Goal: Complete application form

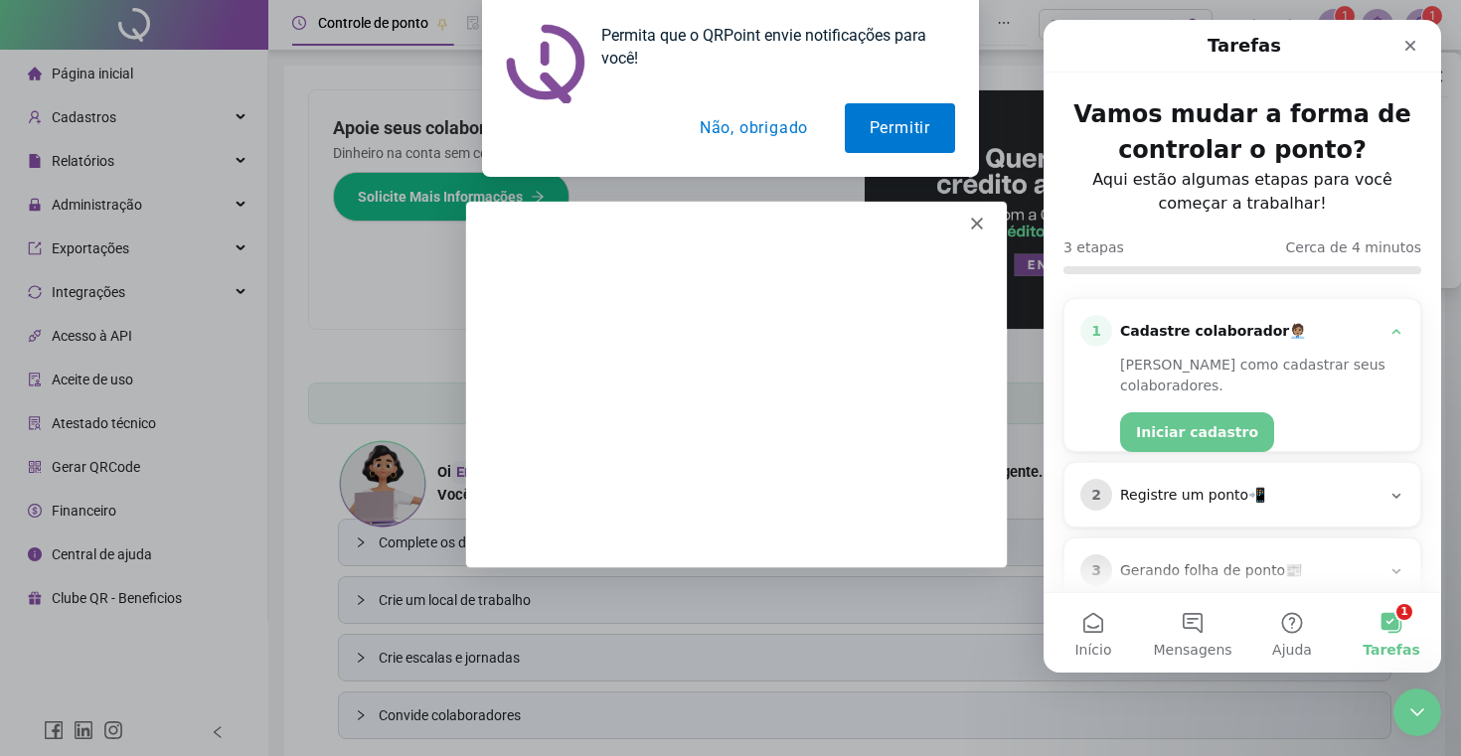
click at [979, 218] on polygon "Fechar" at bounding box center [976, 222] width 12 height 12
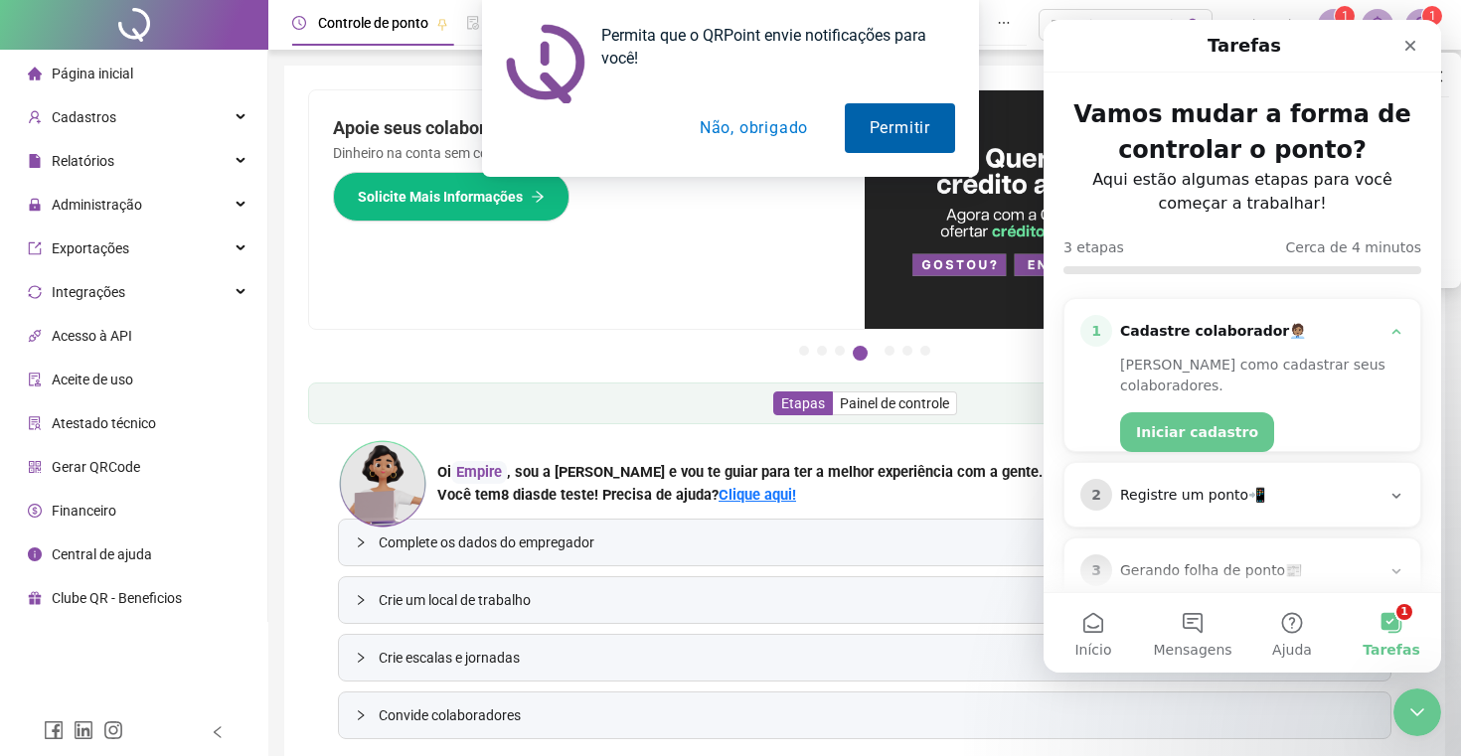
click at [899, 114] on button "Permitir" at bounding box center [900, 128] width 110 height 50
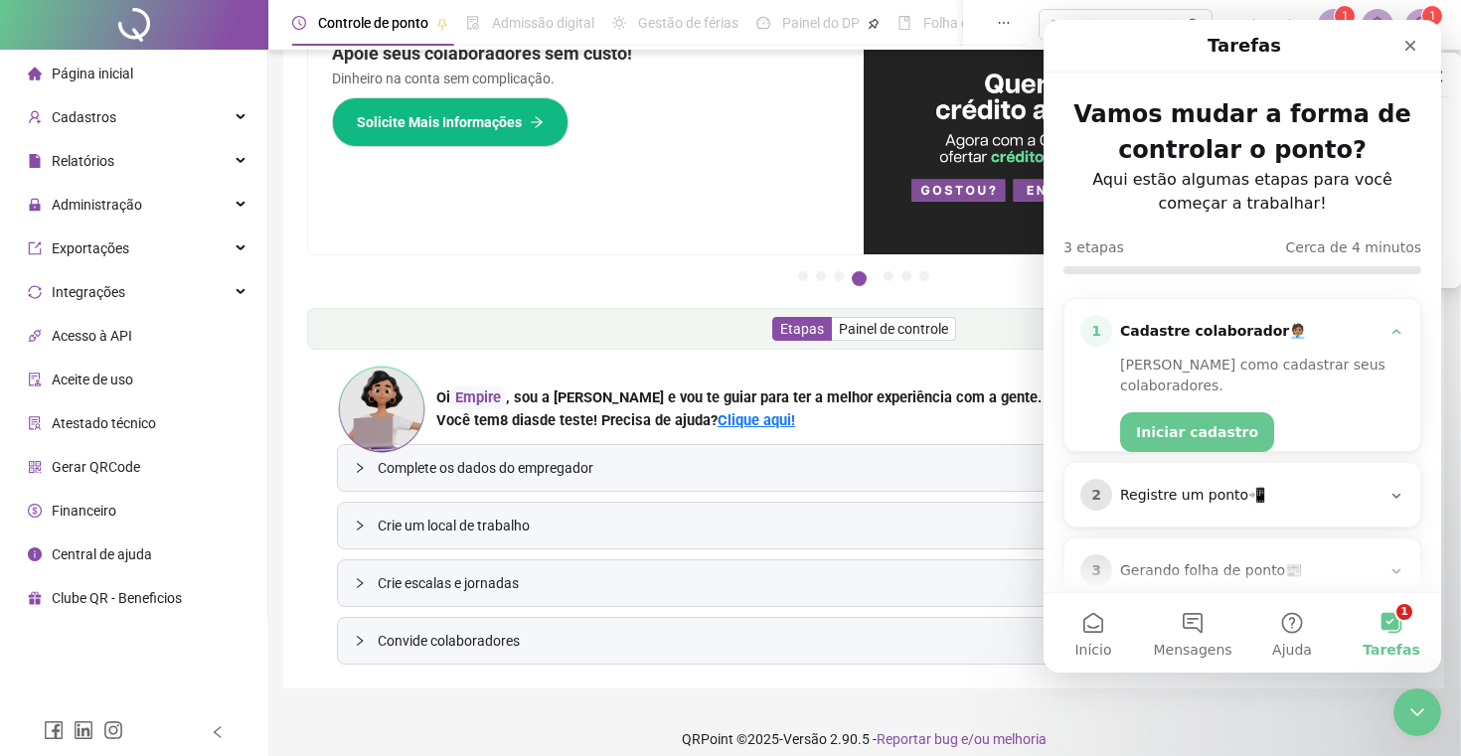
scroll to position [75, 0]
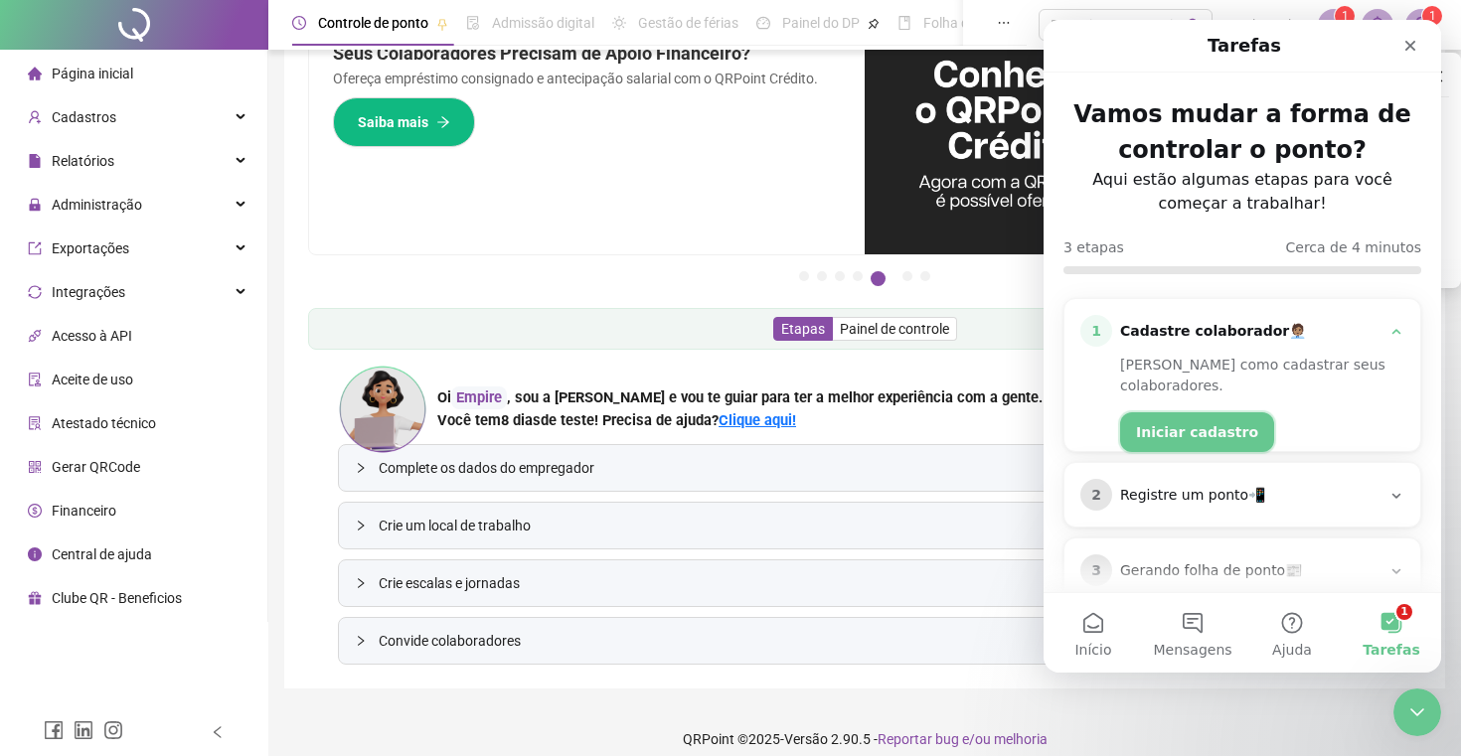
click at [1204, 413] on button "Iniciar cadastro" at bounding box center [1197, 432] width 154 height 40
click at [1144, 412] on button "Iniciar cadastro" at bounding box center [1197, 432] width 154 height 40
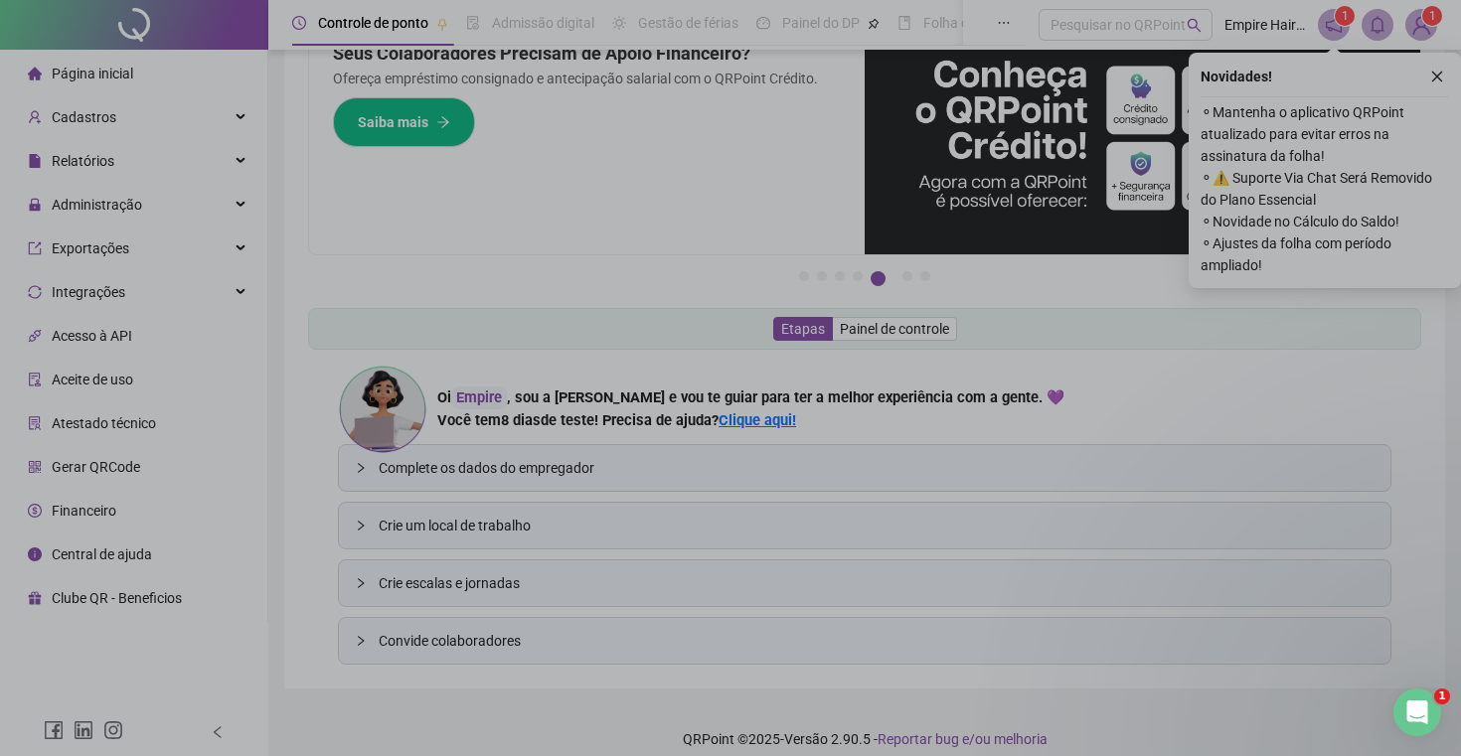
scroll to position [0, 0]
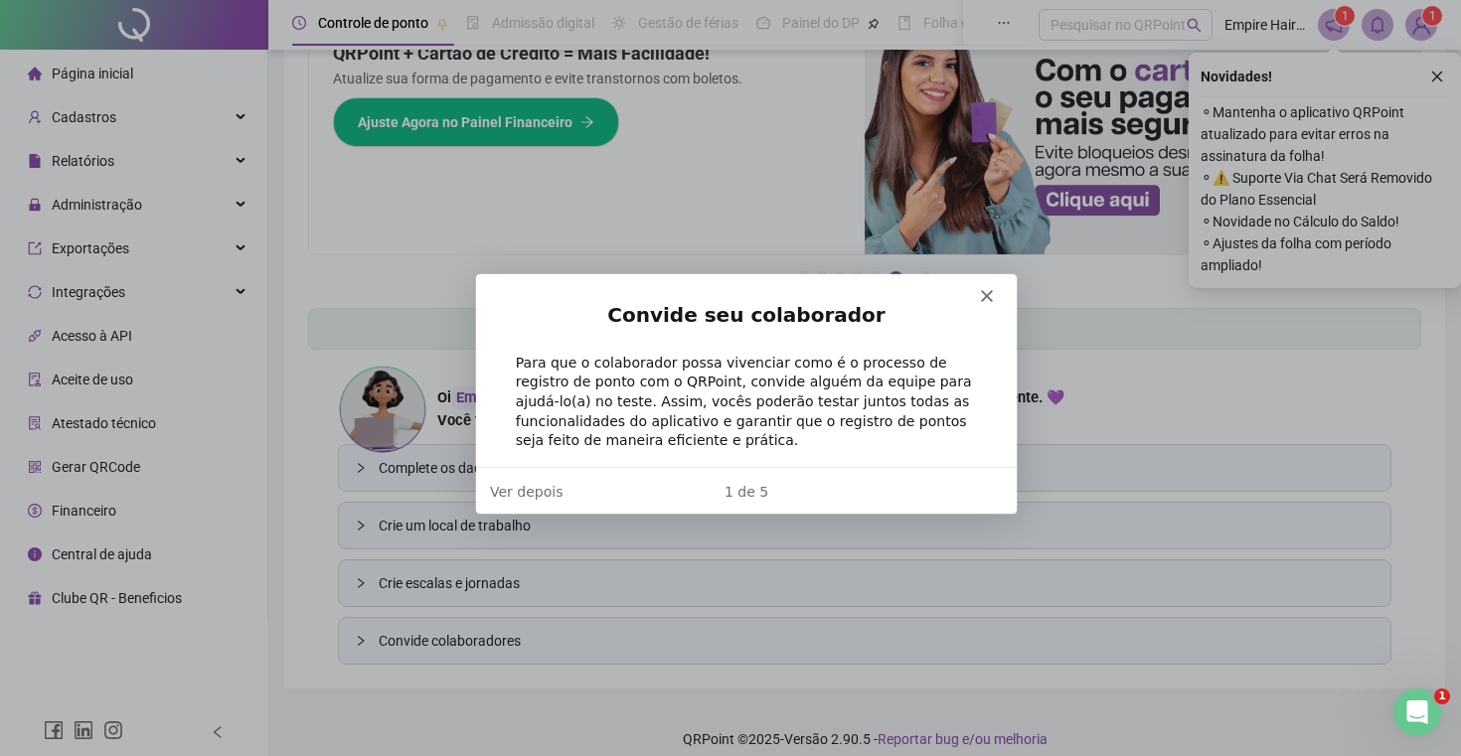
click at [856, 407] on div "Para que o colaborador possa vivenciar como é o processo de registro de ponto c…" at bounding box center [745, 401] width 461 height 97
click at [1433, 74] on icon "close" at bounding box center [1437, 77] width 14 height 14
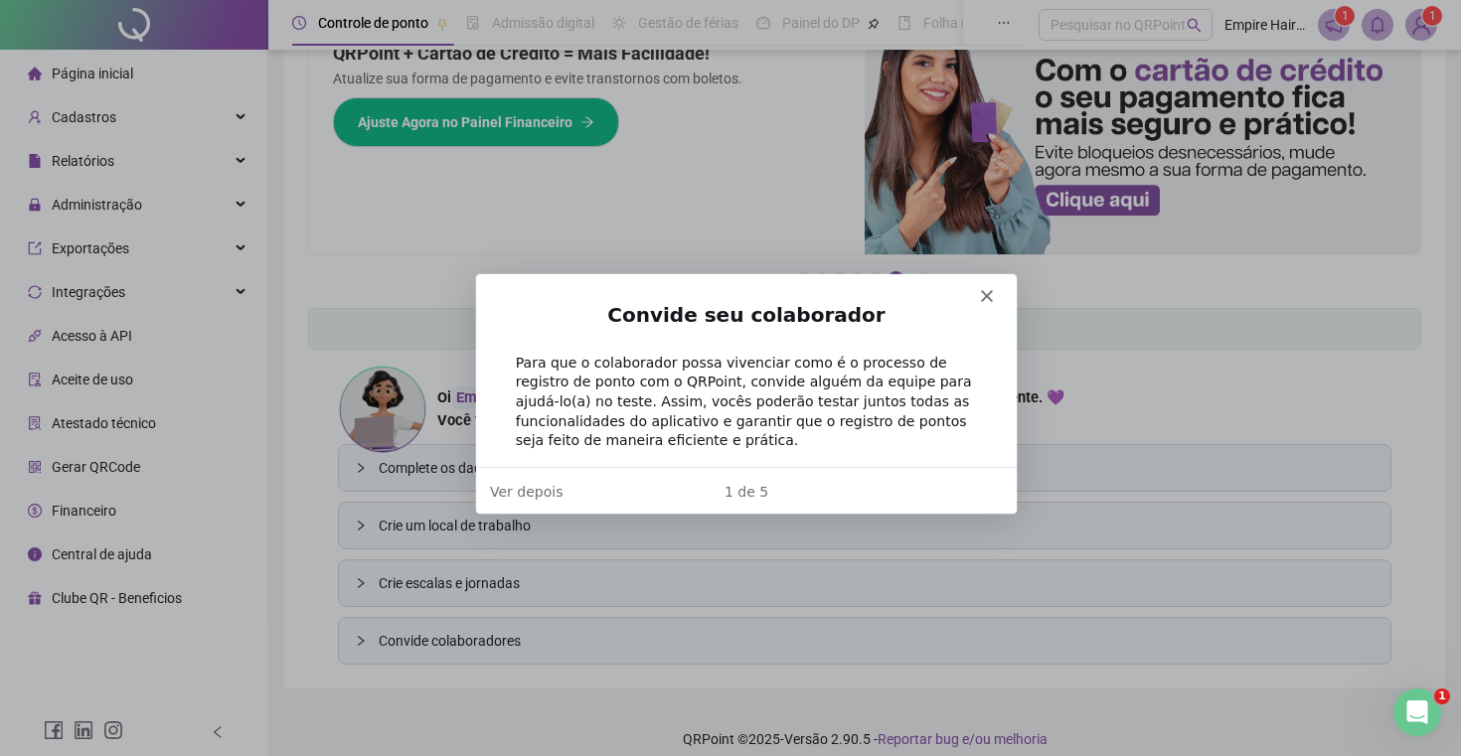
click at [985, 296] on polygon "Fechar" at bounding box center [986, 295] width 12 height 12
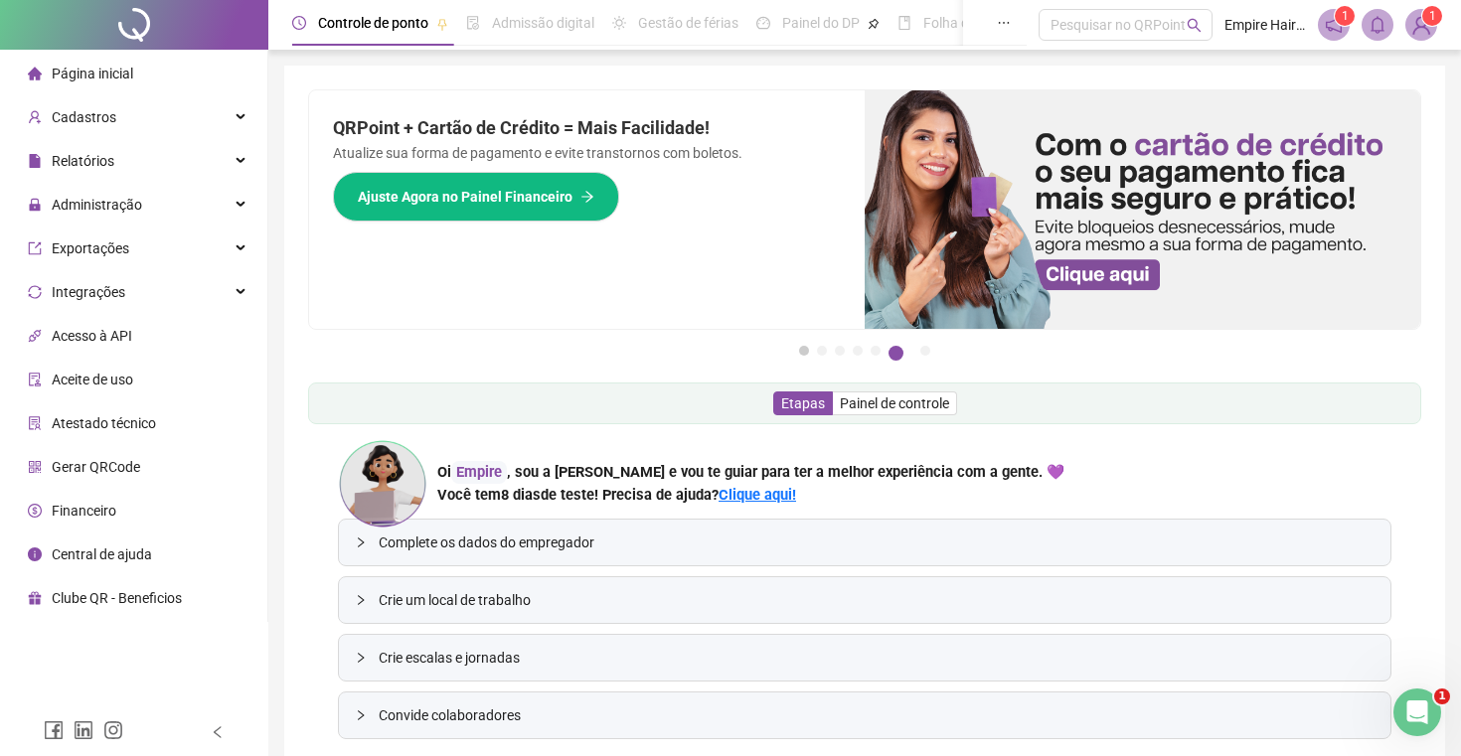
click at [808, 350] on button "1" at bounding box center [804, 351] width 10 height 10
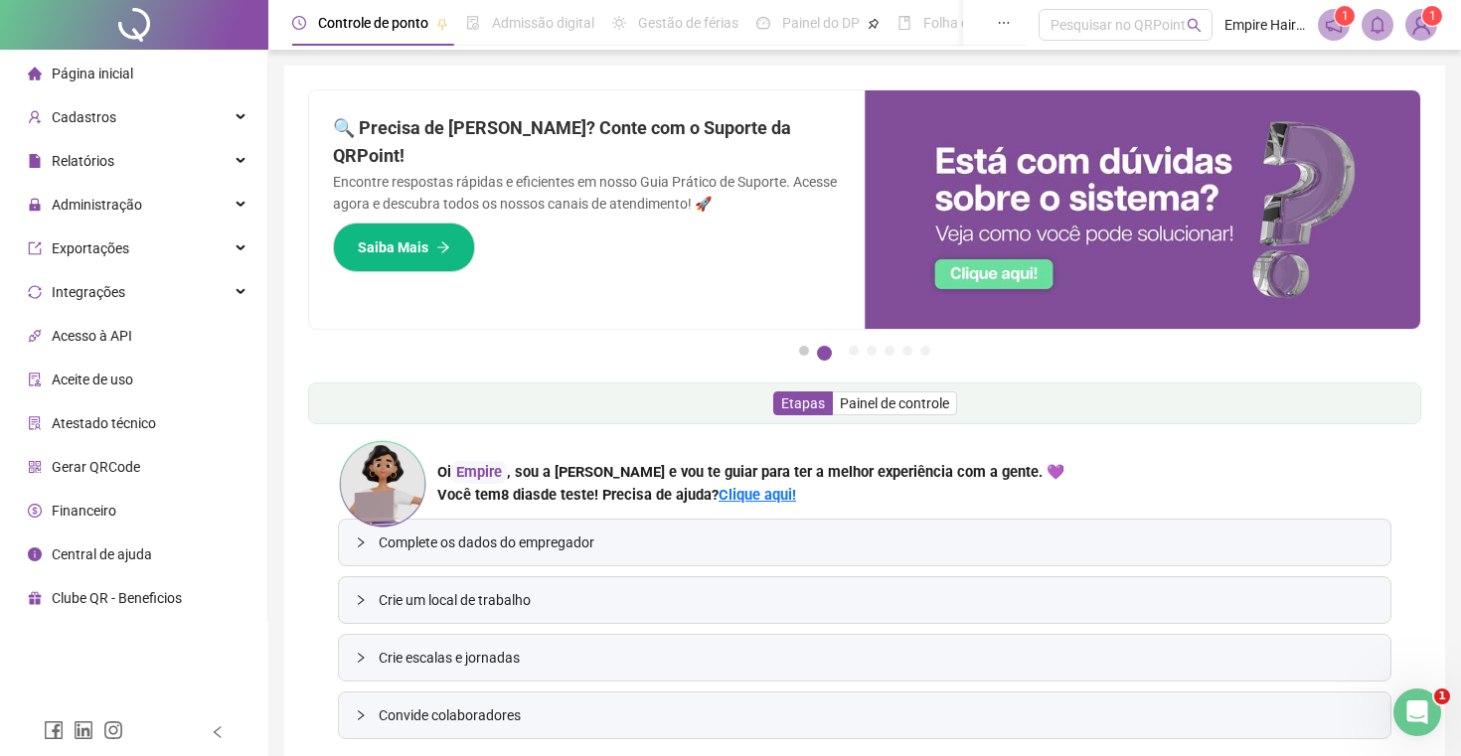
click at [808, 352] on button "1" at bounding box center [804, 351] width 10 height 10
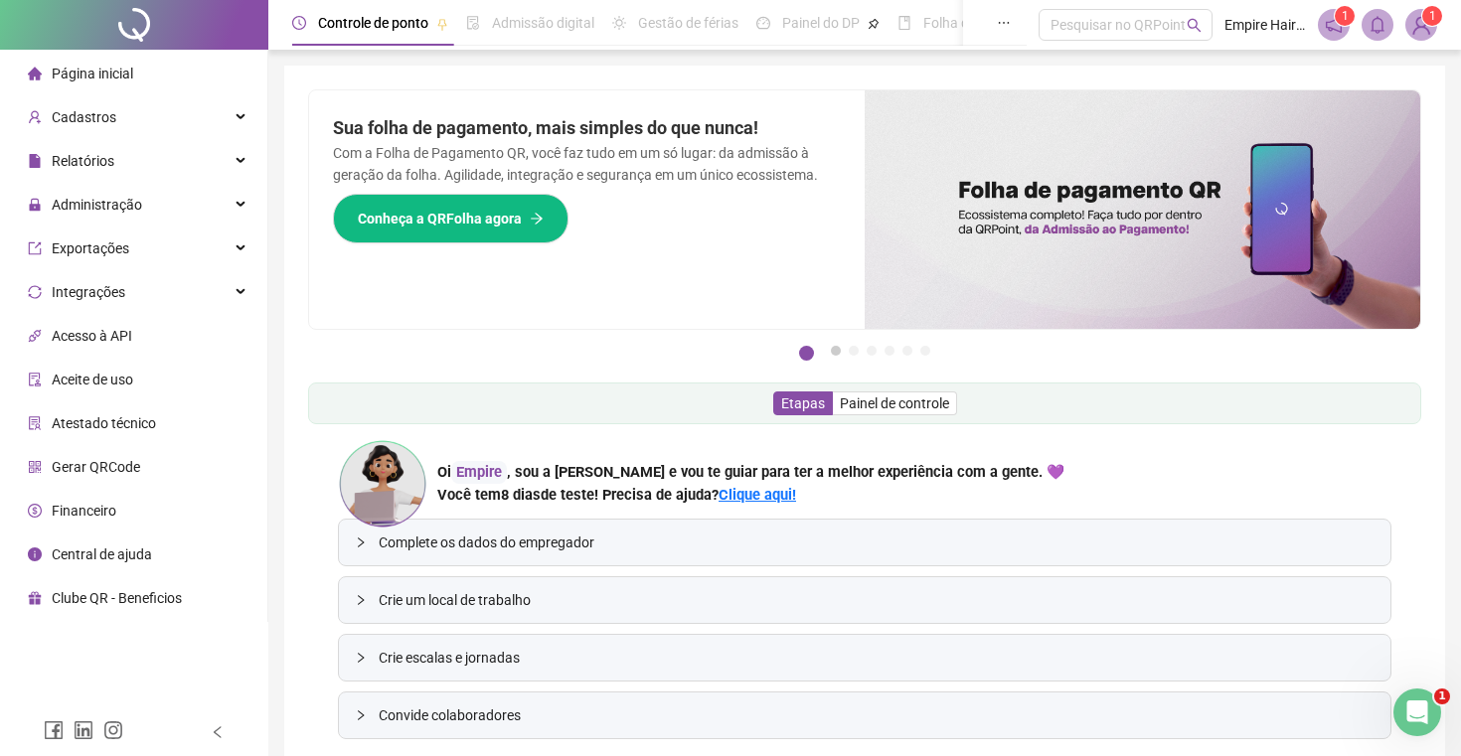
click at [834, 350] on button "2" at bounding box center [836, 351] width 10 height 10
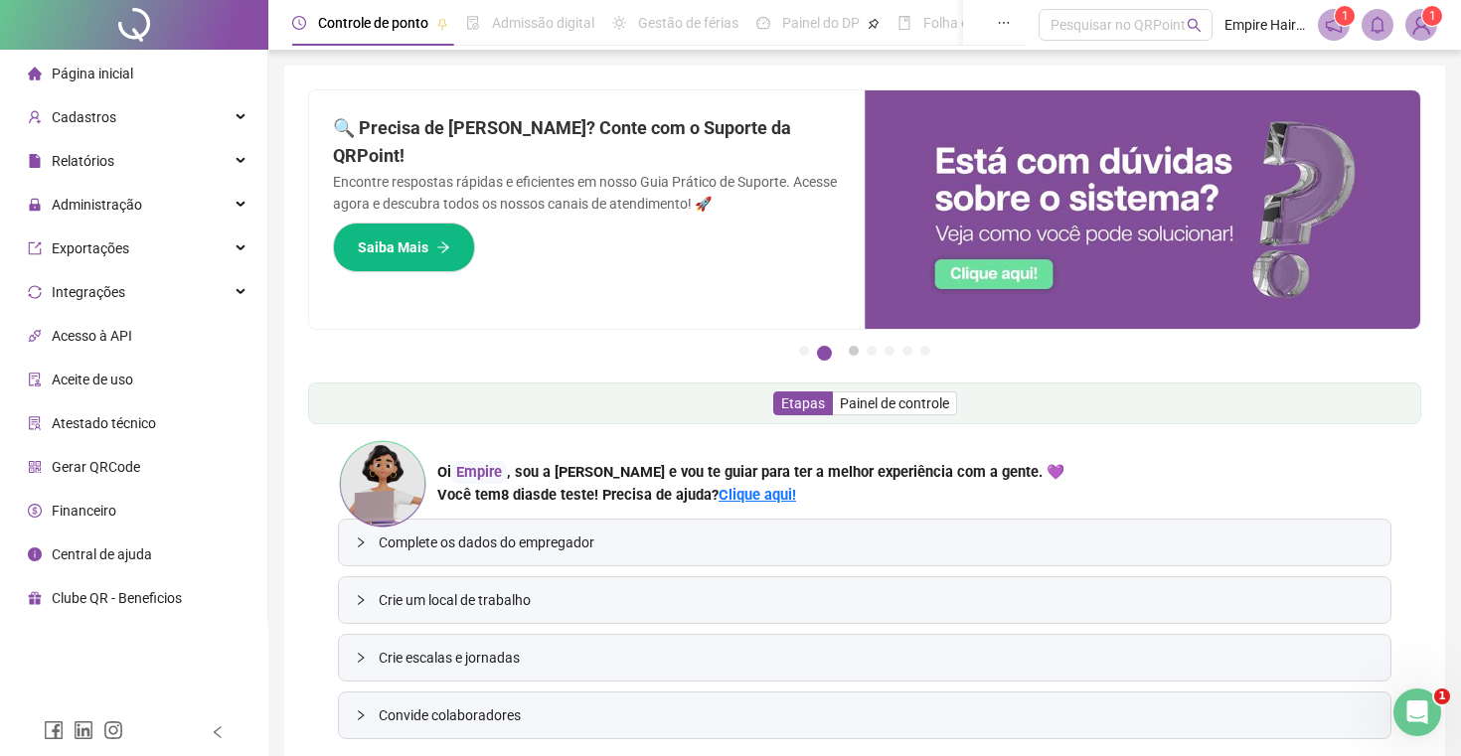
click at [849, 352] on button "3" at bounding box center [854, 351] width 10 height 10
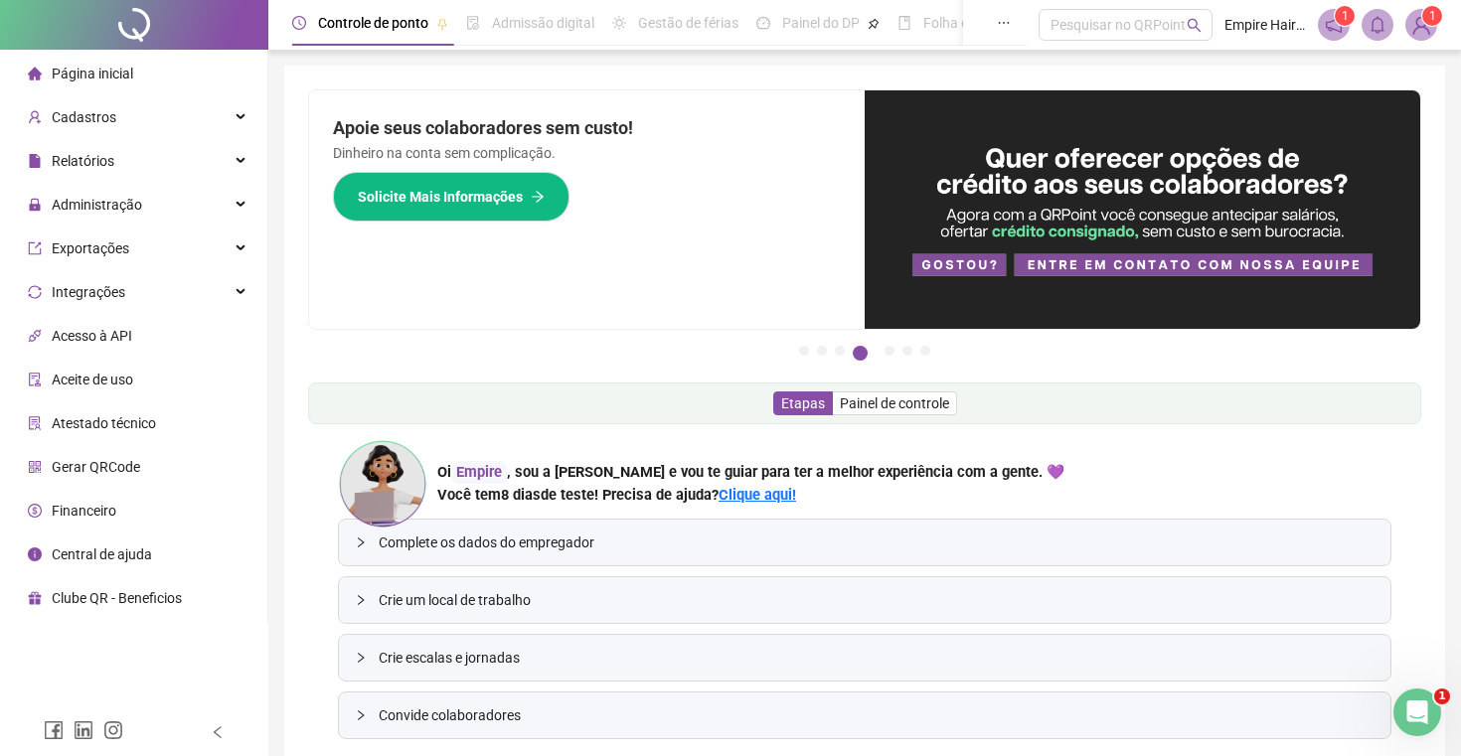
click at [868, 356] on button "4" at bounding box center [860, 353] width 15 height 15
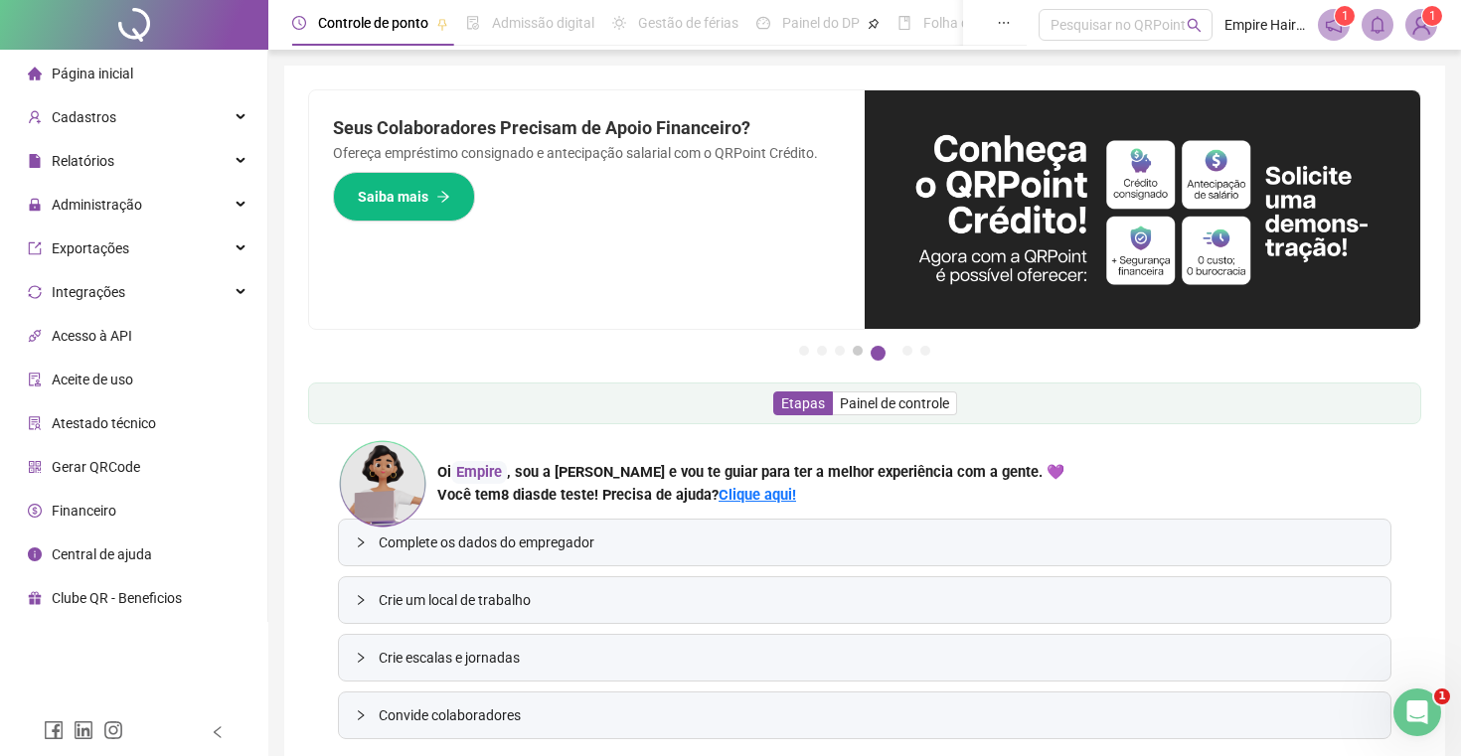
click at [862, 353] on button "4" at bounding box center [858, 351] width 10 height 10
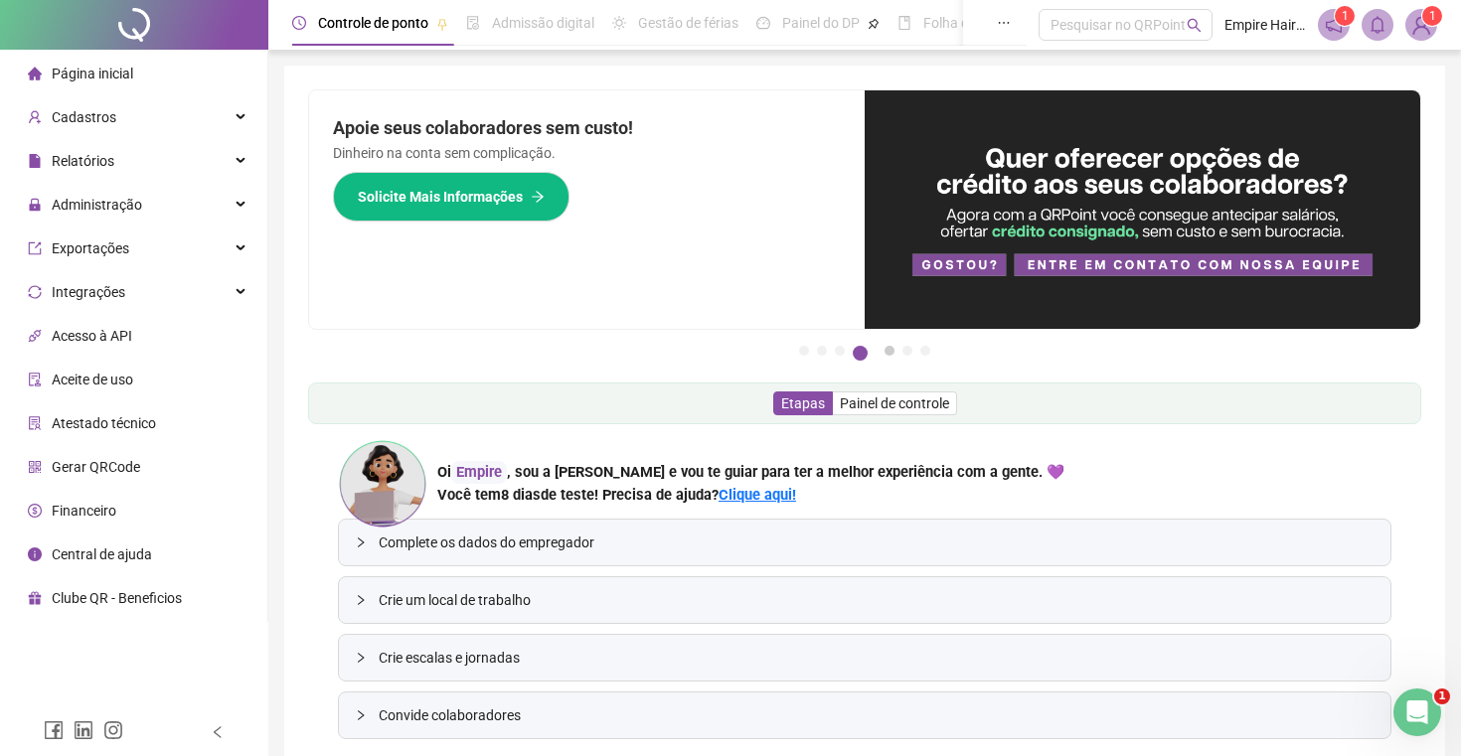
click at [888, 353] on button "5" at bounding box center [890, 351] width 10 height 10
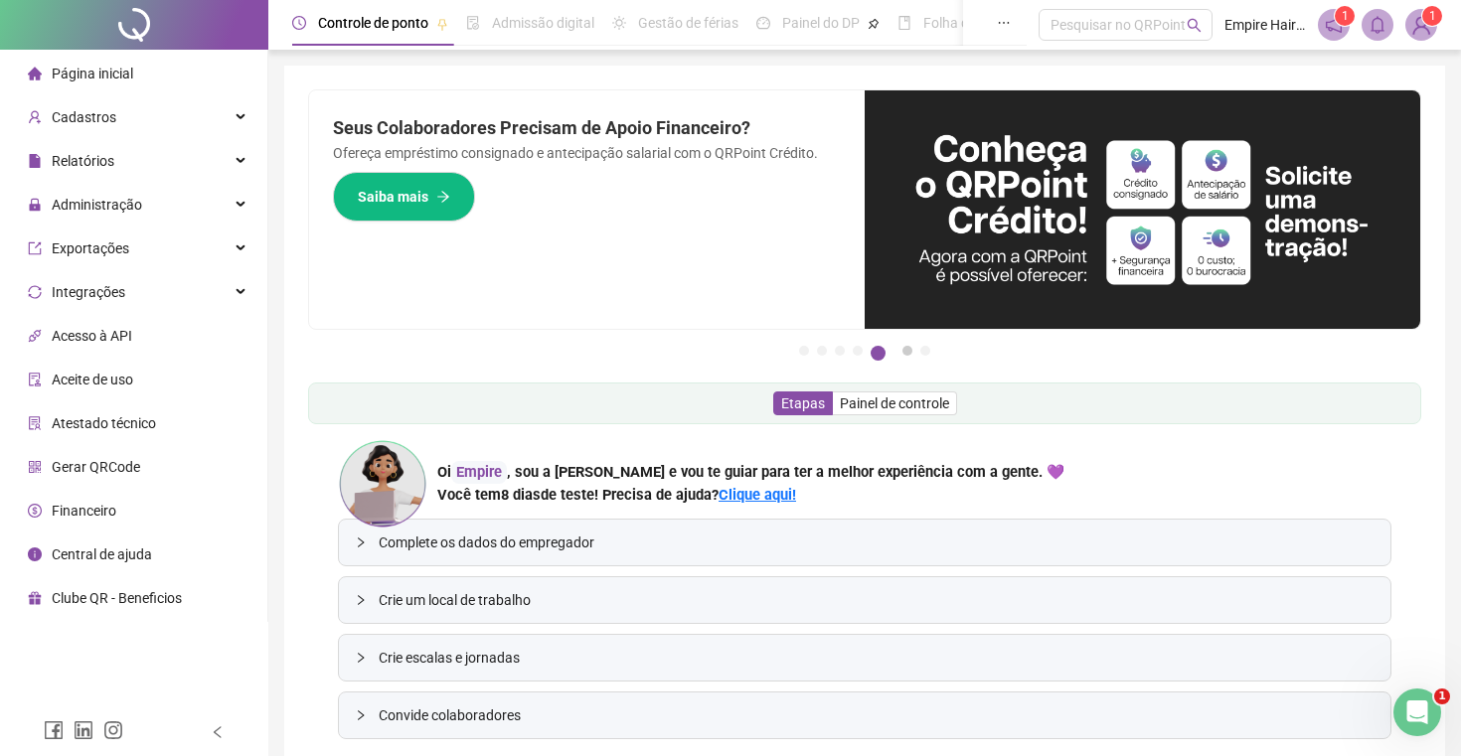
click at [903, 351] on button "6" at bounding box center [907, 351] width 10 height 10
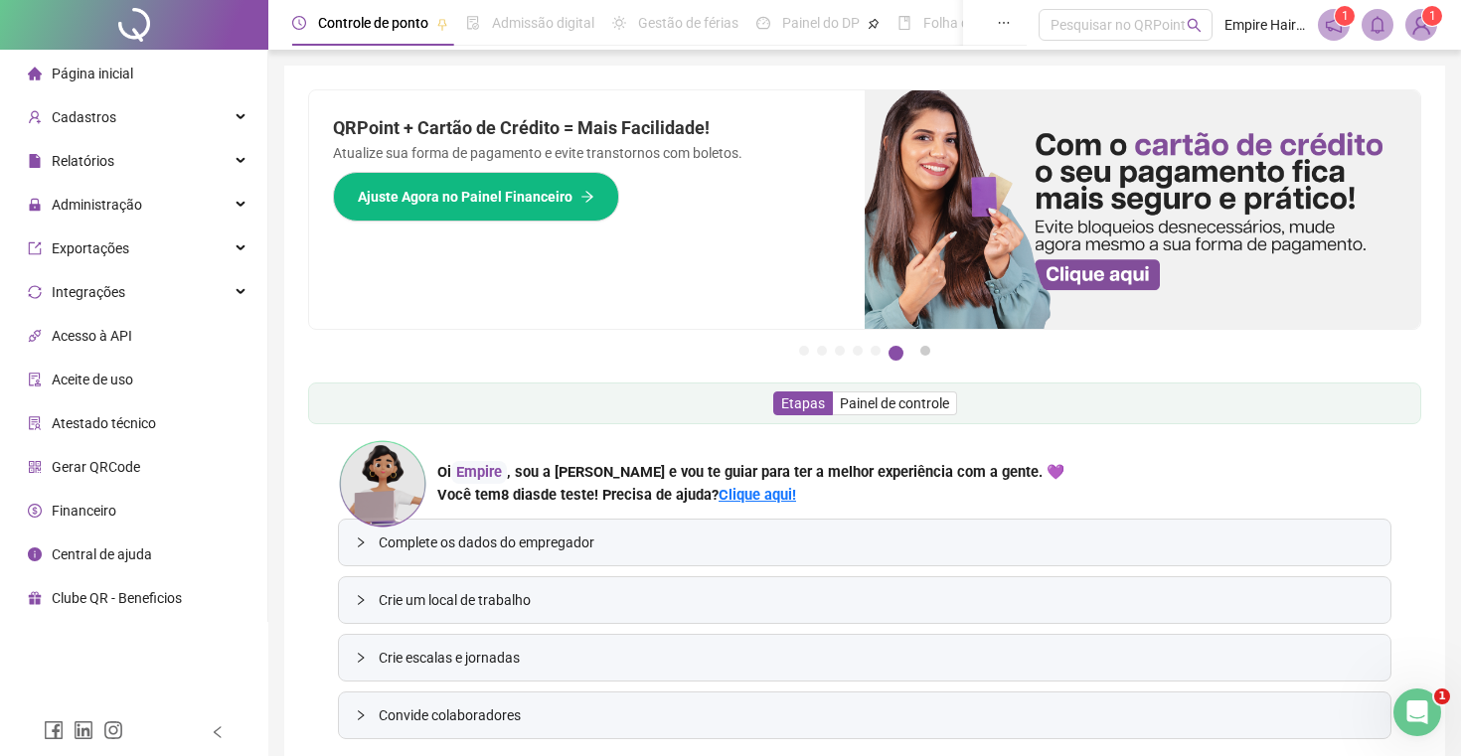
click at [920, 352] on button "7" at bounding box center [925, 351] width 10 height 10
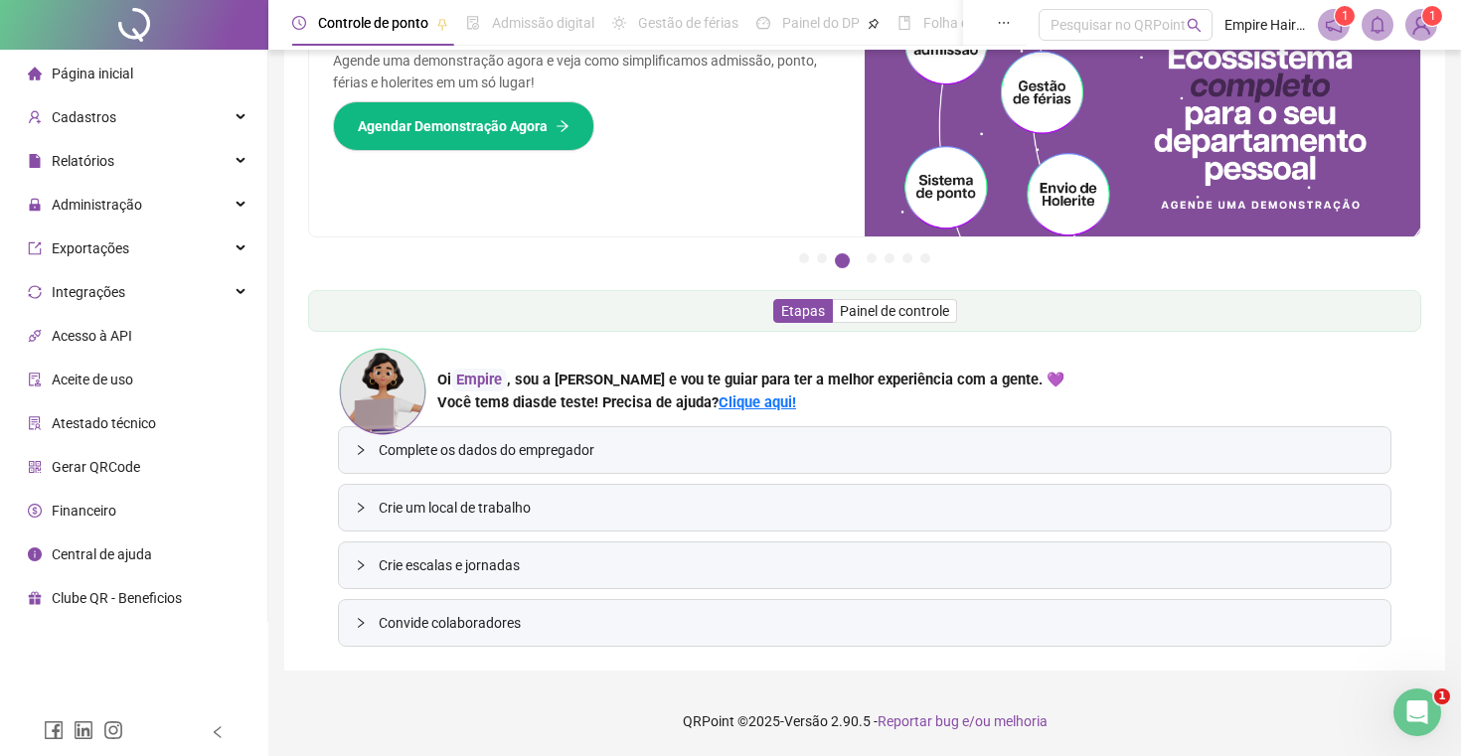
scroll to position [92, 0]
click at [362, 451] on icon "collapsed" at bounding box center [361, 450] width 12 height 12
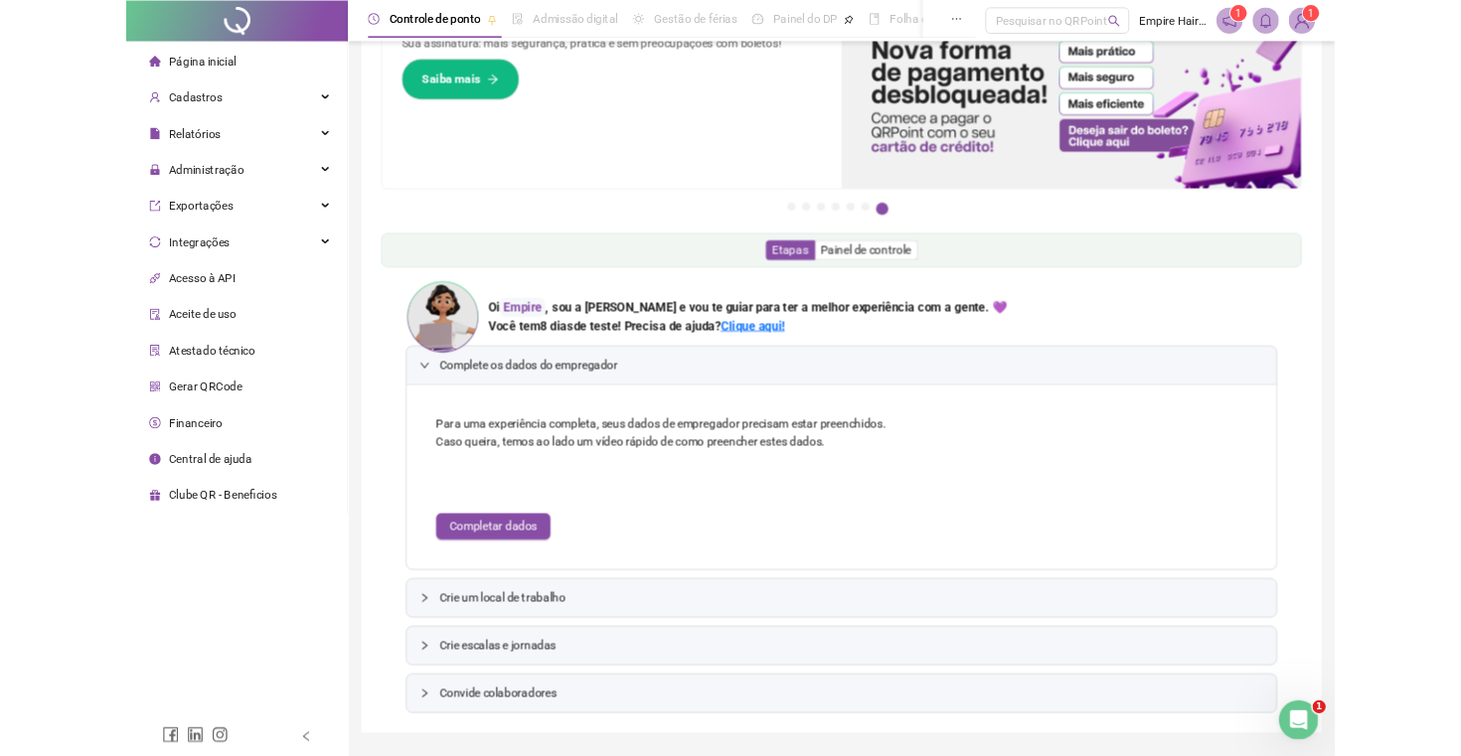
scroll to position [201, 0]
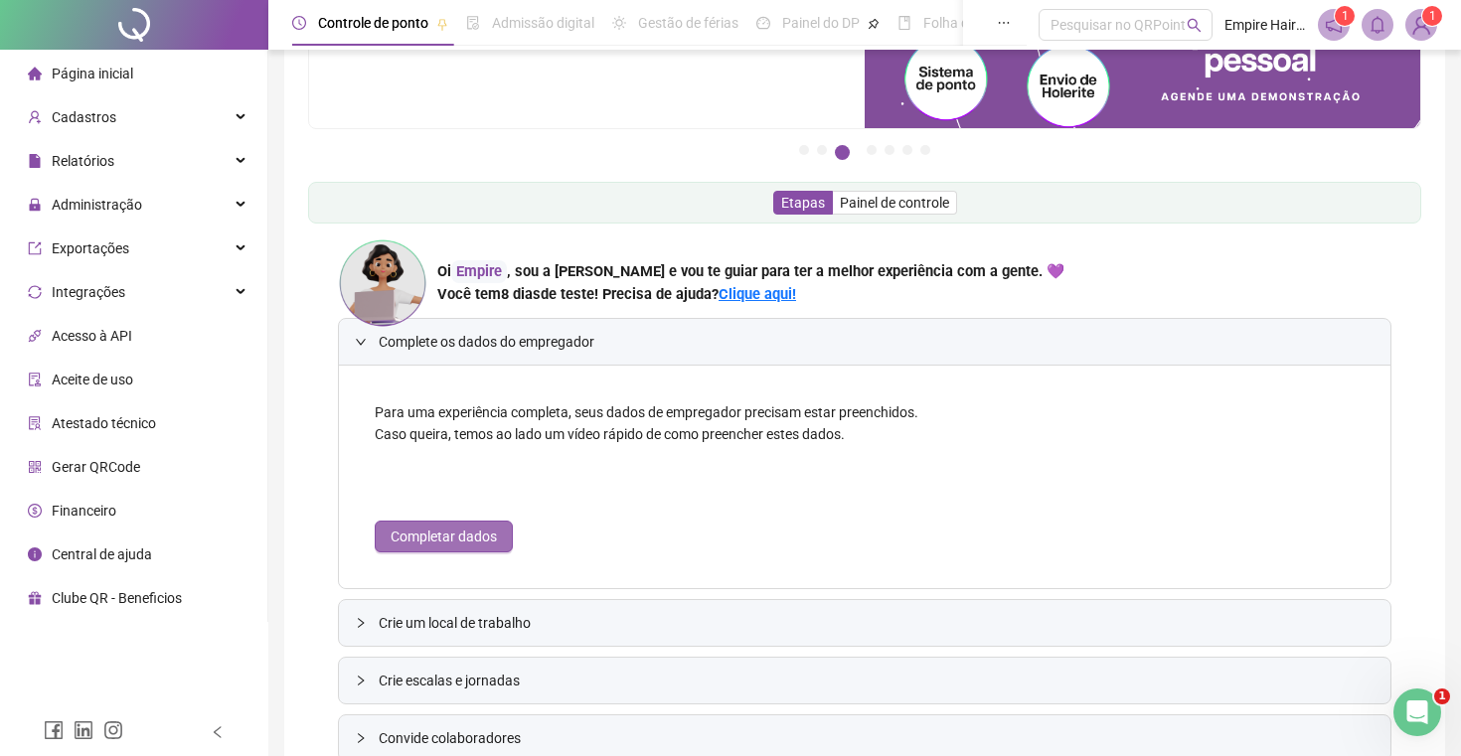
click at [472, 537] on span "Completar dados" at bounding box center [444, 537] width 106 height 22
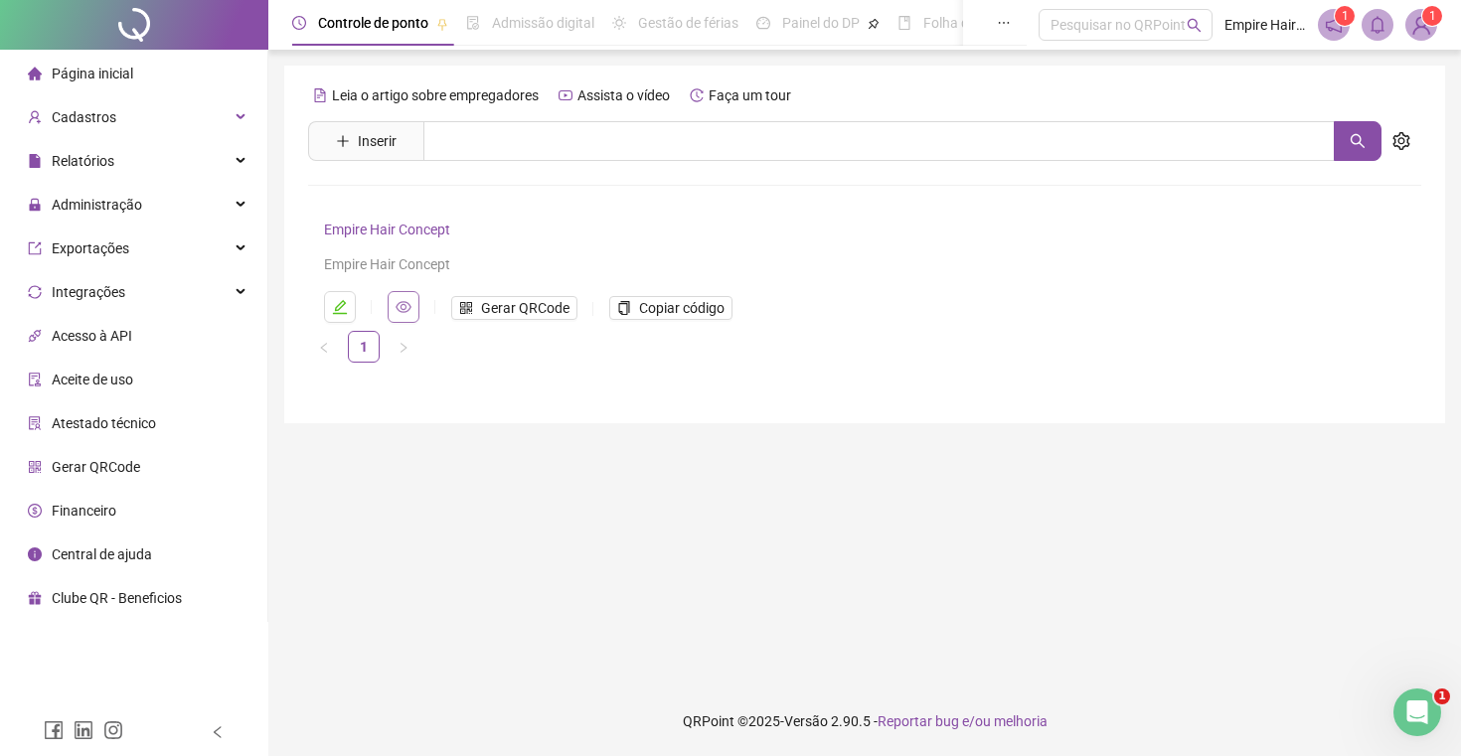
click at [406, 304] on icon "eye" at bounding box center [404, 307] width 16 height 16
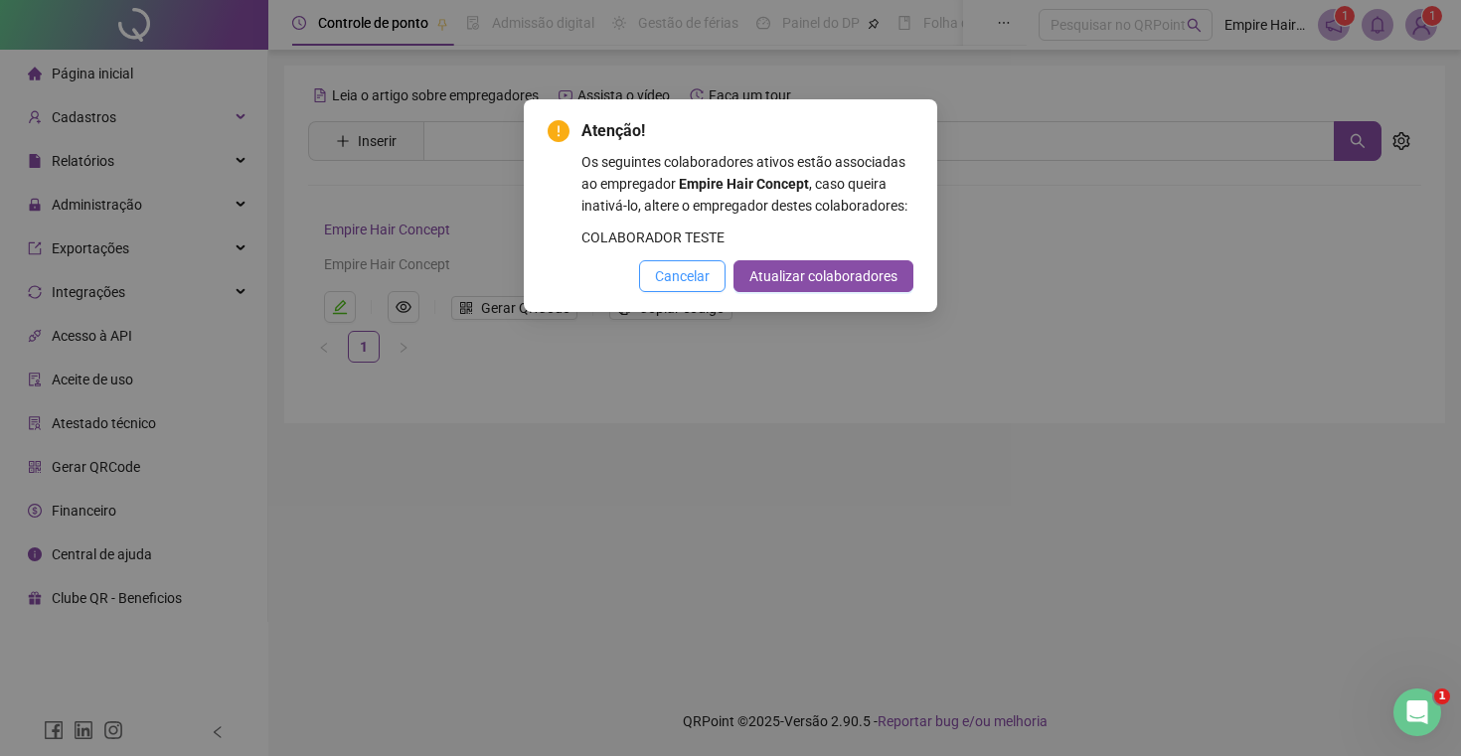
click at [701, 287] on span "Cancelar" at bounding box center [682, 276] width 55 height 22
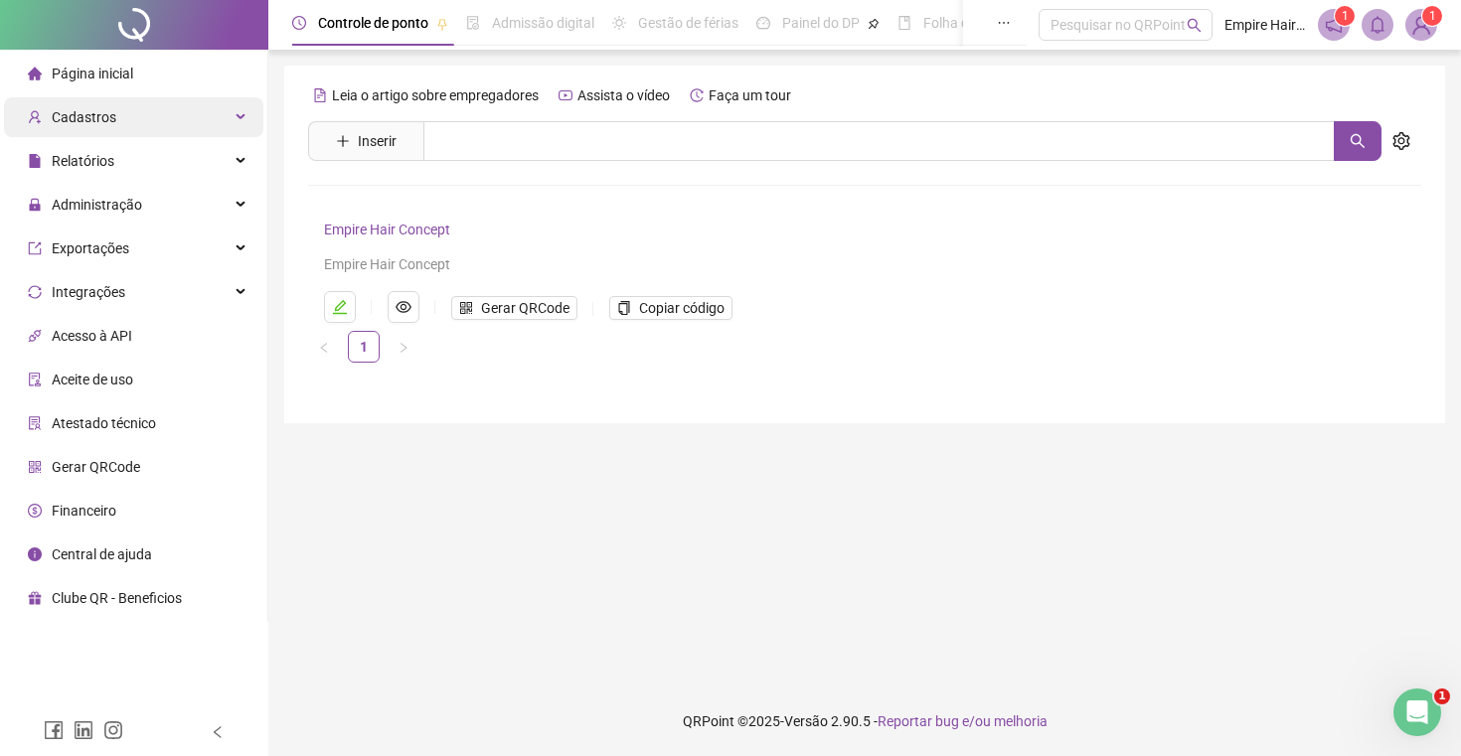
click at [173, 127] on div "Cadastros" at bounding box center [133, 117] width 259 height 40
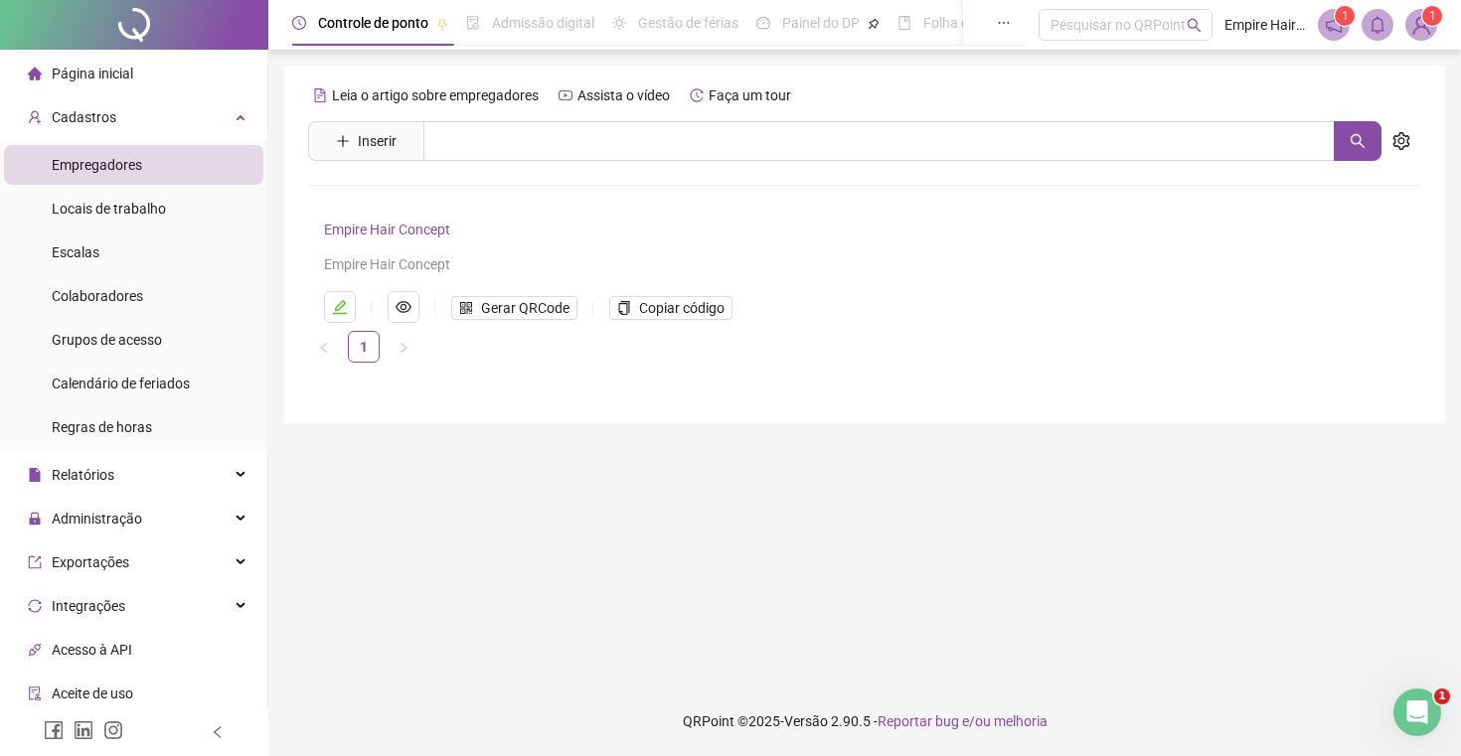
click at [157, 166] on li "Empregadores" at bounding box center [133, 165] width 259 height 40
click at [107, 198] on div "Locais de trabalho" at bounding box center [109, 209] width 114 height 40
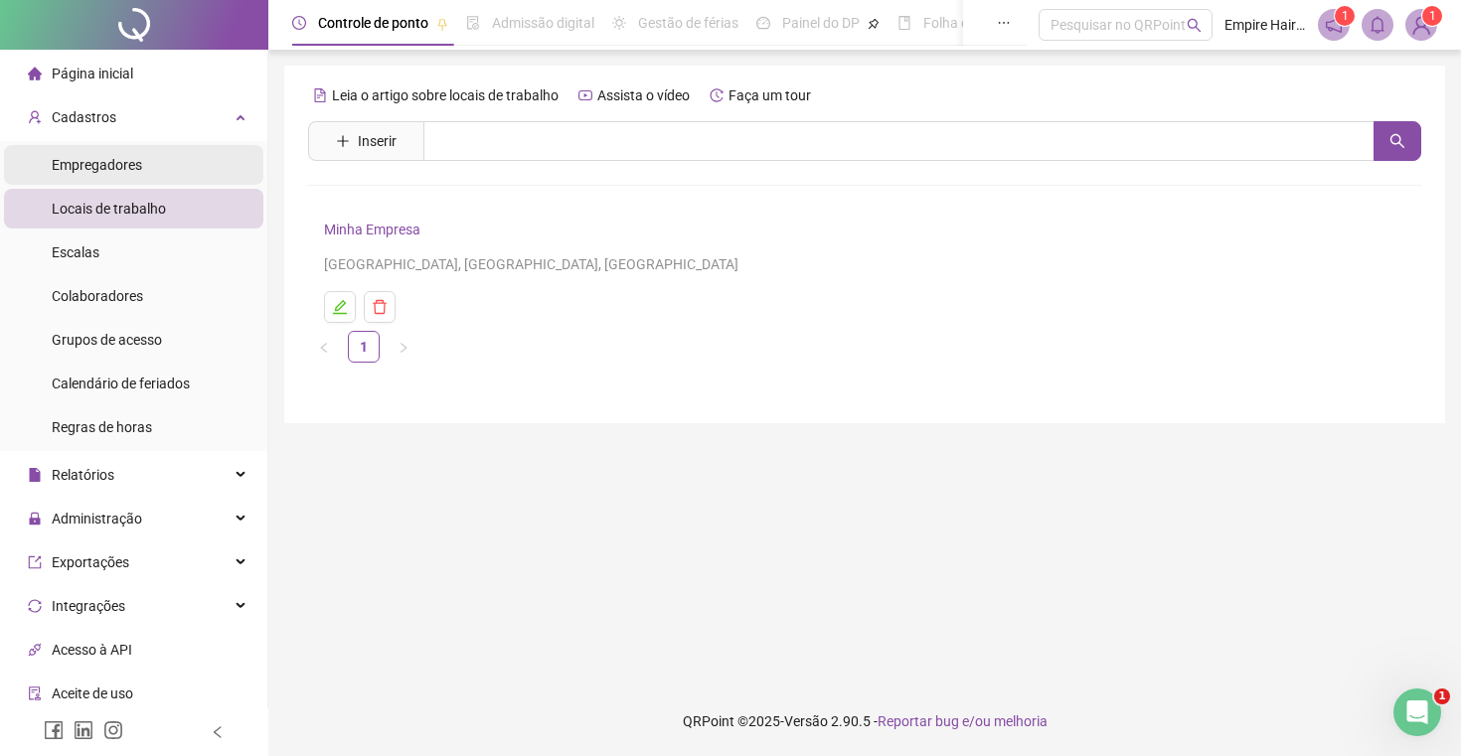
click at [110, 169] on span "Empregadores" at bounding box center [97, 165] width 90 height 16
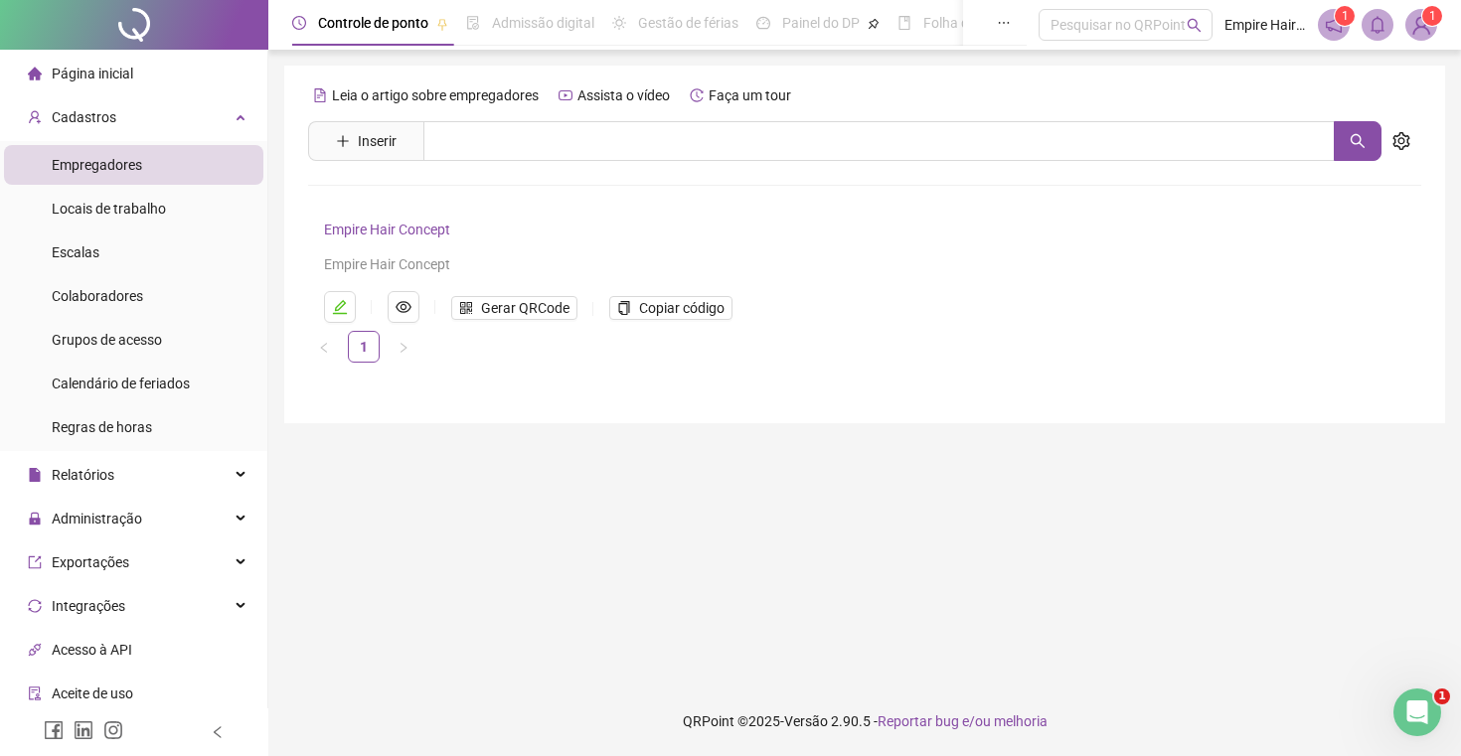
click at [566, 387] on div "Leia o artigo sobre empregadores Assista o vídeo Faça um tour Inserir Nenhum re…" at bounding box center [864, 245] width 1161 height 358
click at [384, 25] on span "Controle de ponto" at bounding box center [373, 23] width 110 height 16
click at [102, 117] on span "Cadastros" at bounding box center [84, 117] width 65 height 16
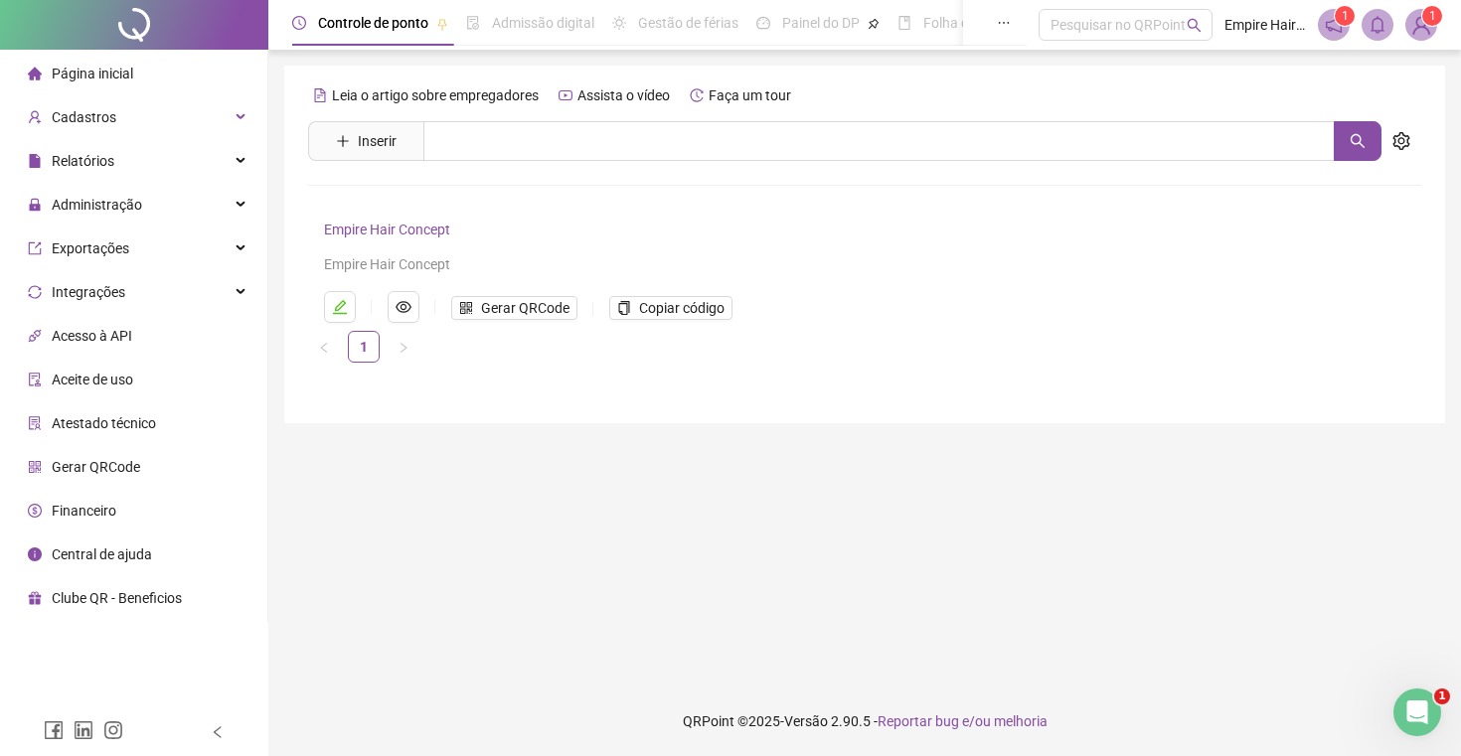
click at [95, 76] on span "Página inicial" at bounding box center [92, 74] width 81 height 16
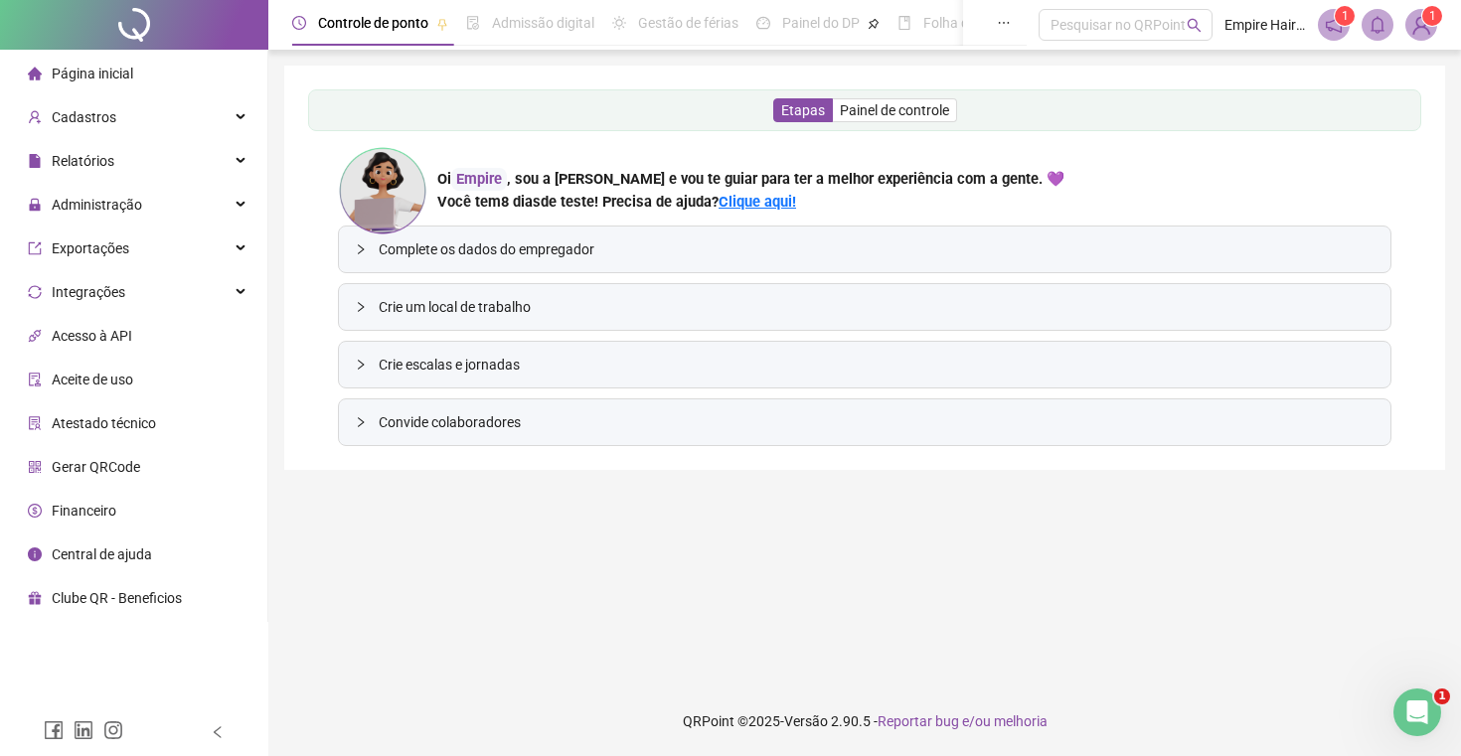
click at [361, 257] on div at bounding box center [367, 250] width 24 height 22
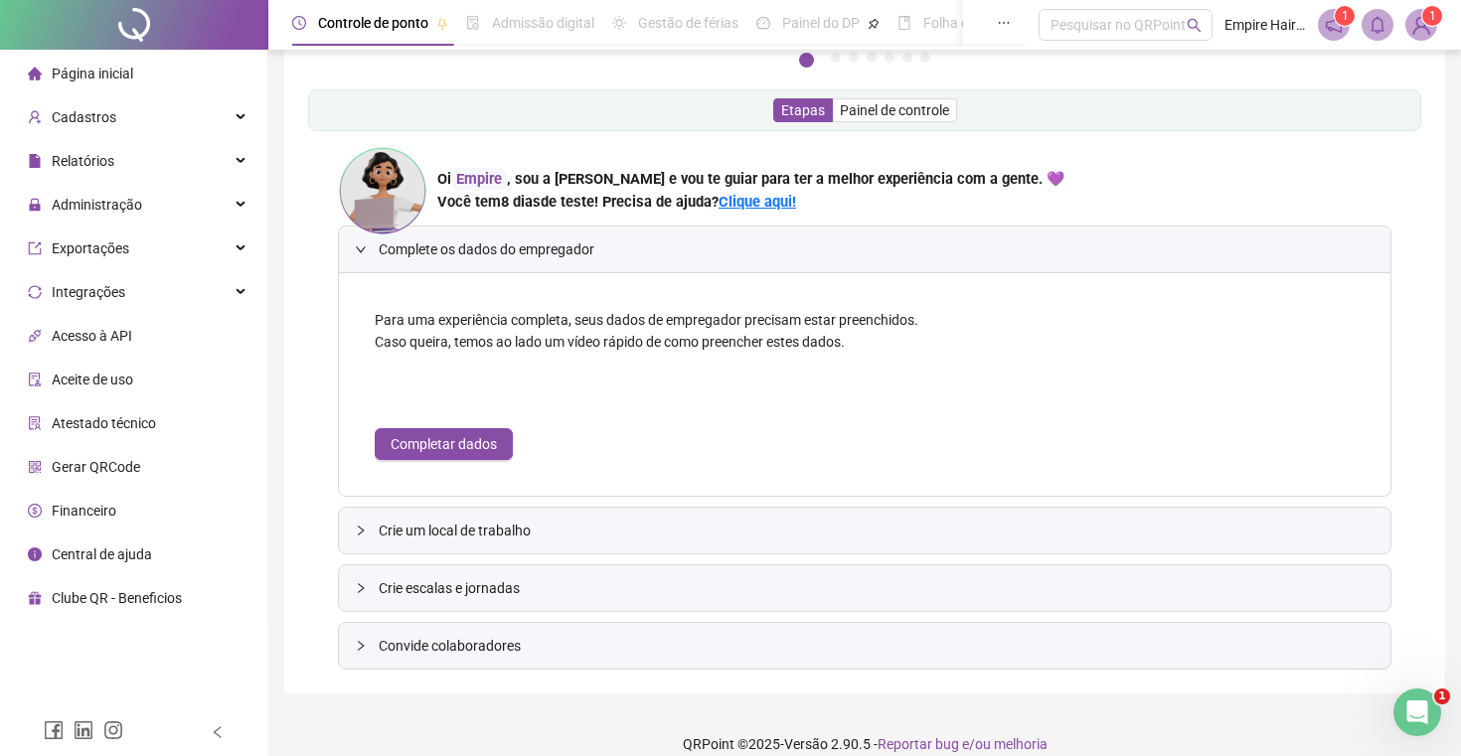
scroll to position [294, 0]
click at [480, 446] on span "Completar dados" at bounding box center [444, 443] width 106 height 22
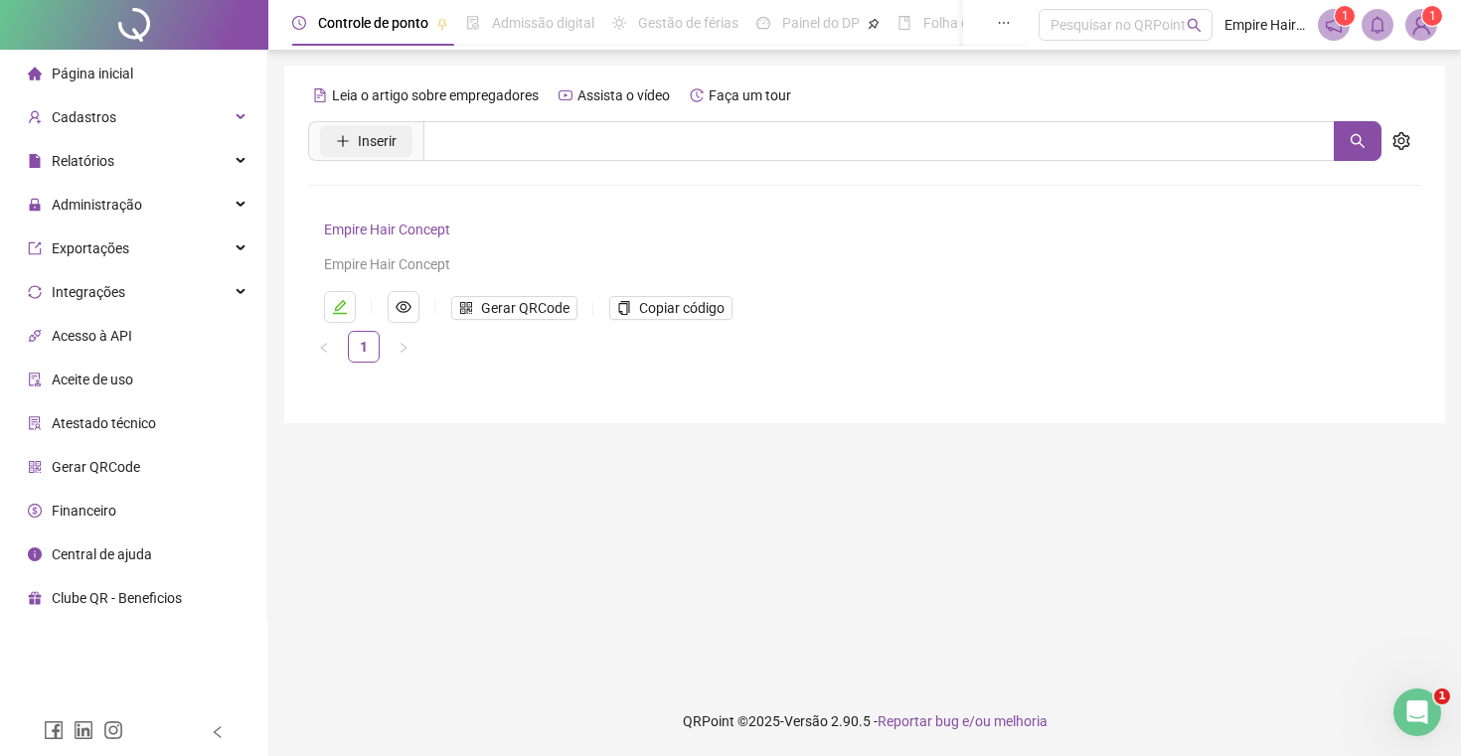
click at [391, 135] on span "Inserir" at bounding box center [377, 141] width 39 height 22
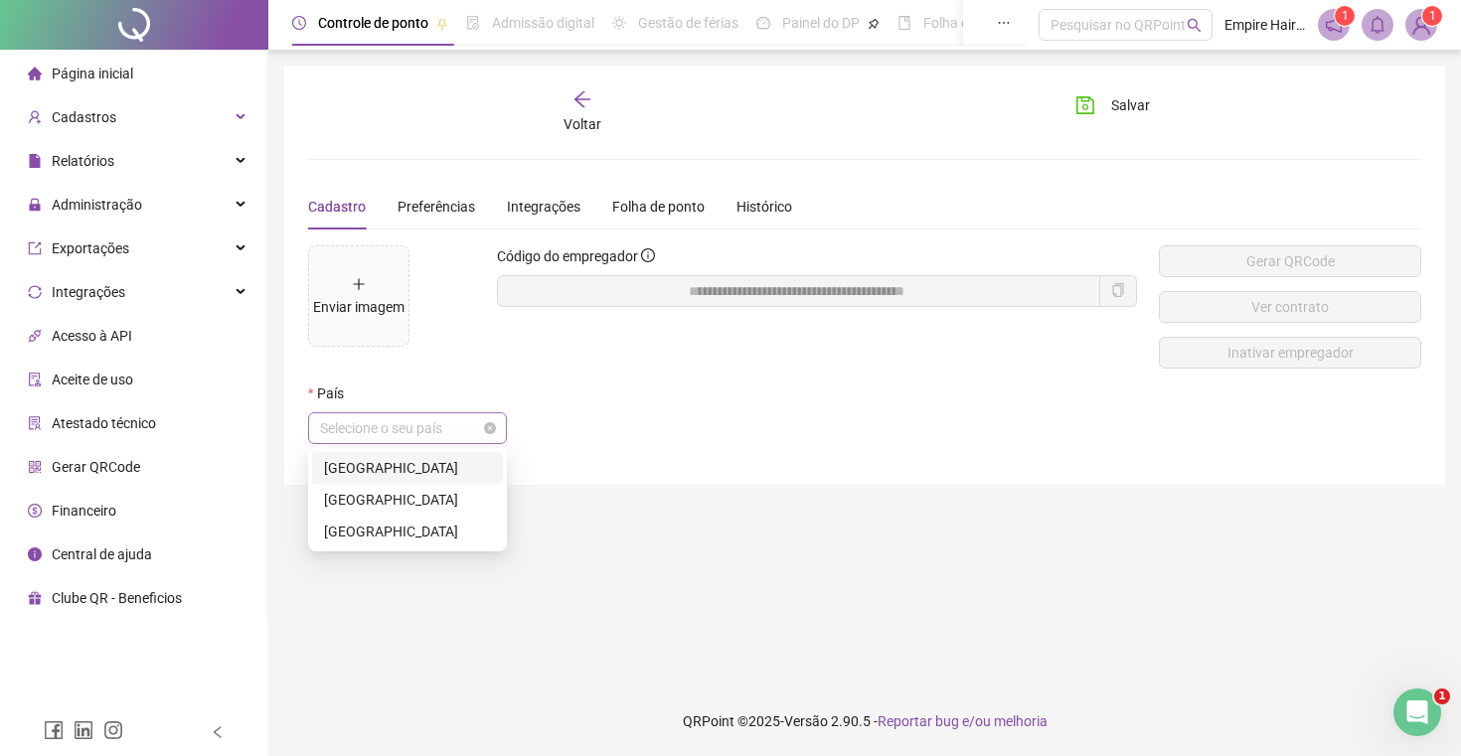
click at [435, 421] on span "Selecione o seu país" at bounding box center [407, 428] width 175 height 30
click at [370, 471] on div "[GEOGRAPHIC_DATA]" at bounding box center [407, 468] width 167 height 22
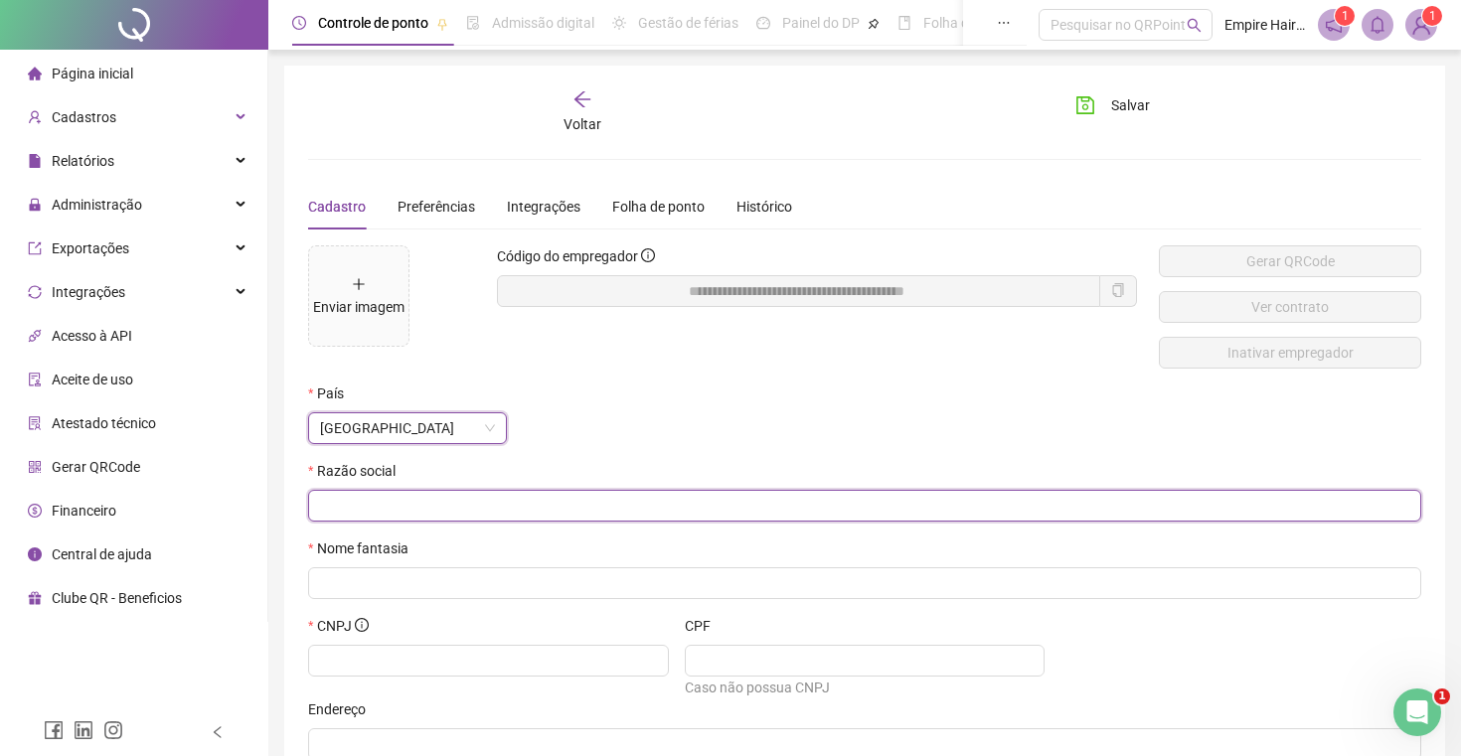
click at [488, 509] on input "text" at bounding box center [862, 506] width 1085 height 22
type input "**********"
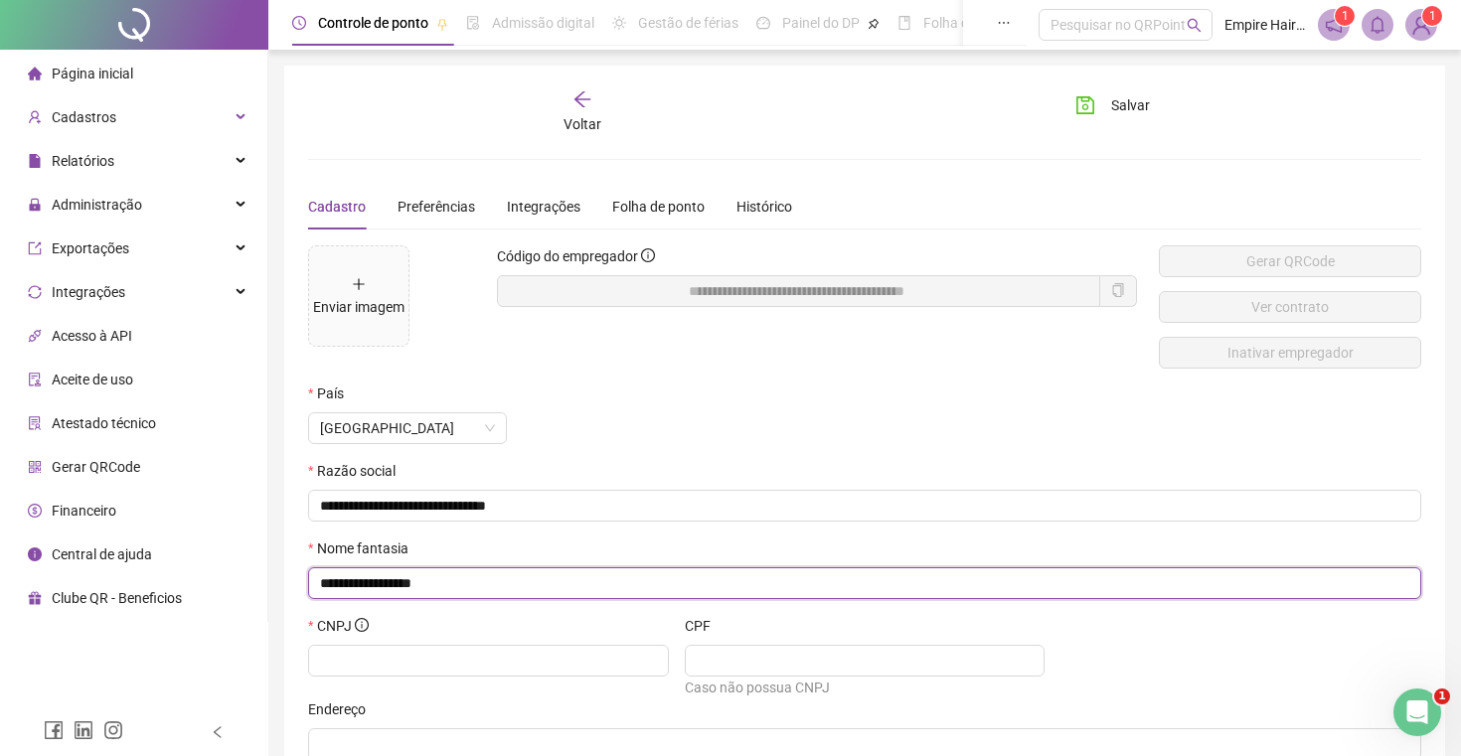
type input "**********"
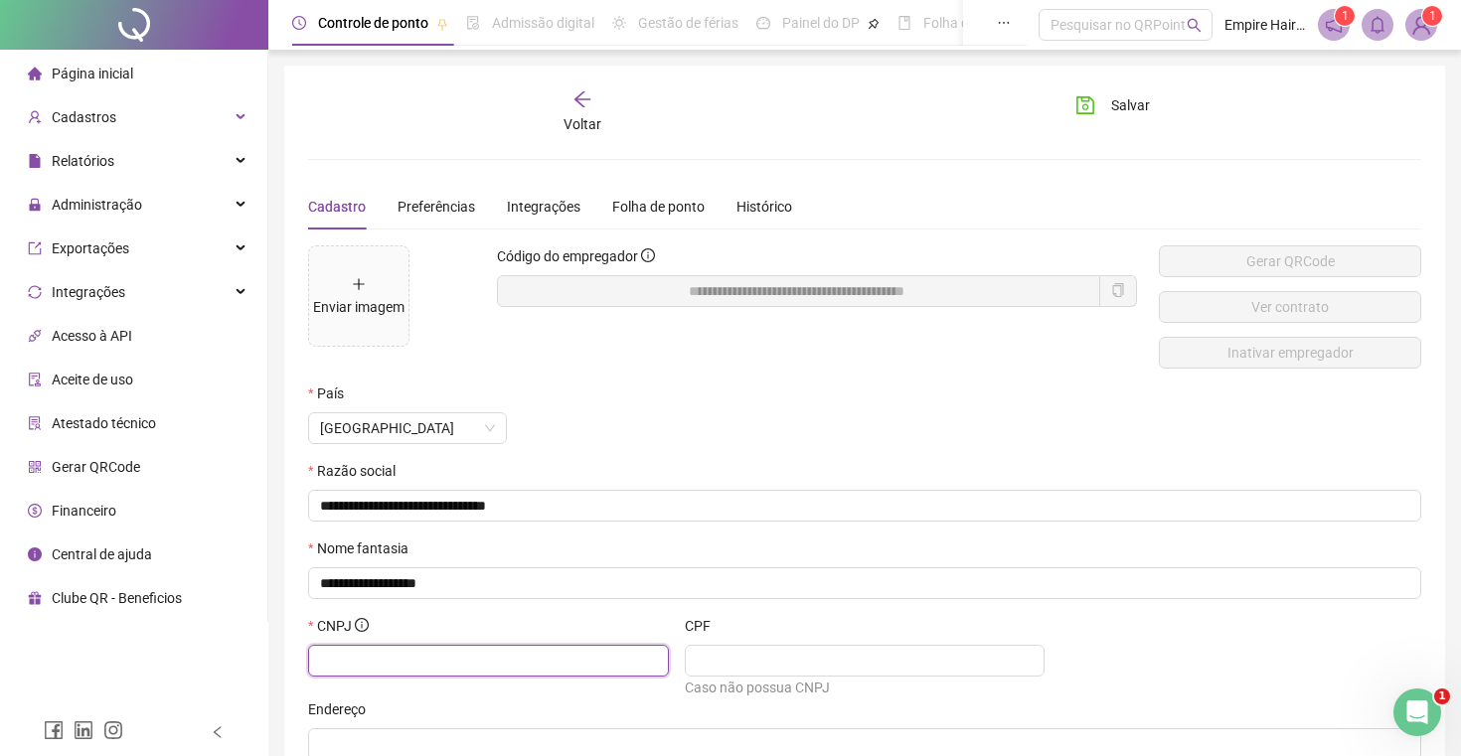
click at [444, 662] on input "text" at bounding box center [486, 661] width 333 height 22
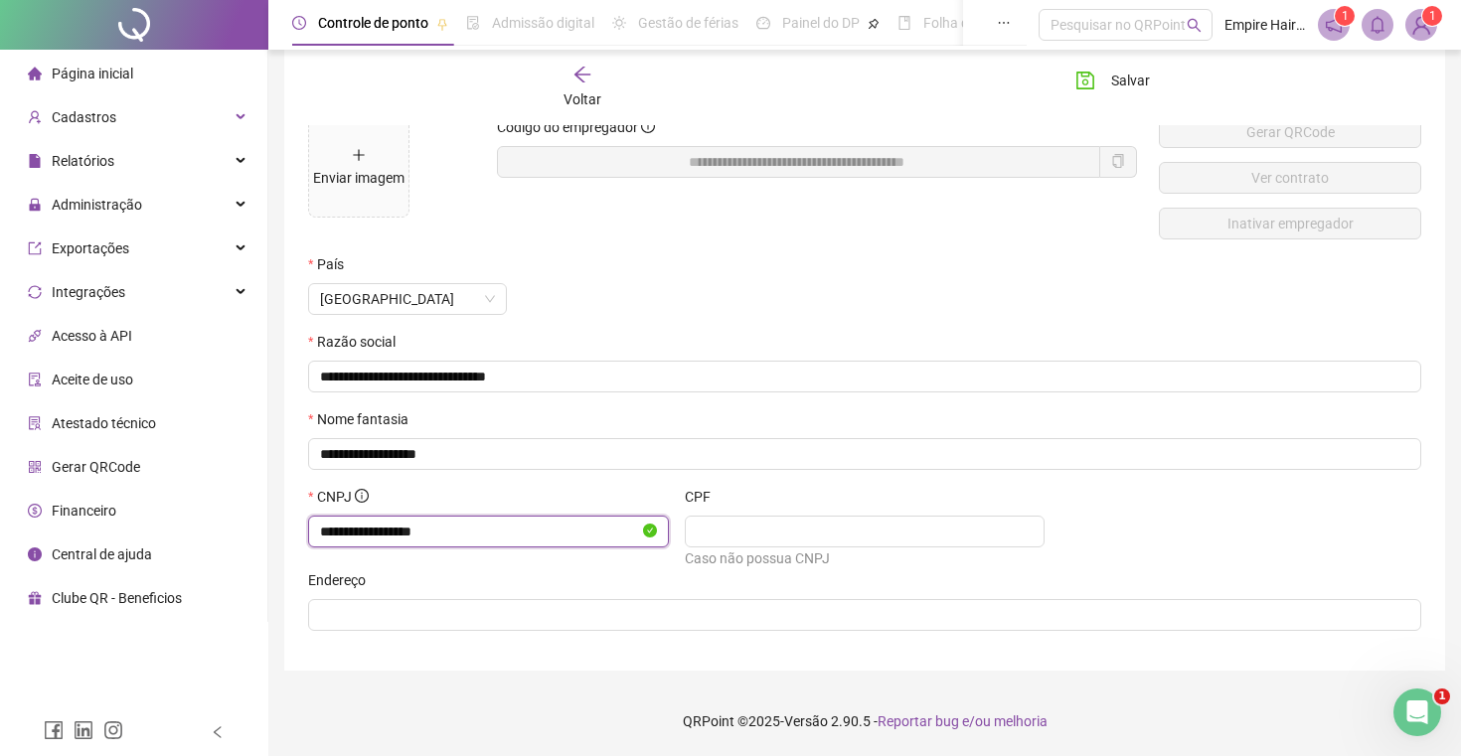
scroll to position [129, 0]
type input "**********"
click at [1084, 552] on div "**********" at bounding box center [864, 527] width 1129 height 83
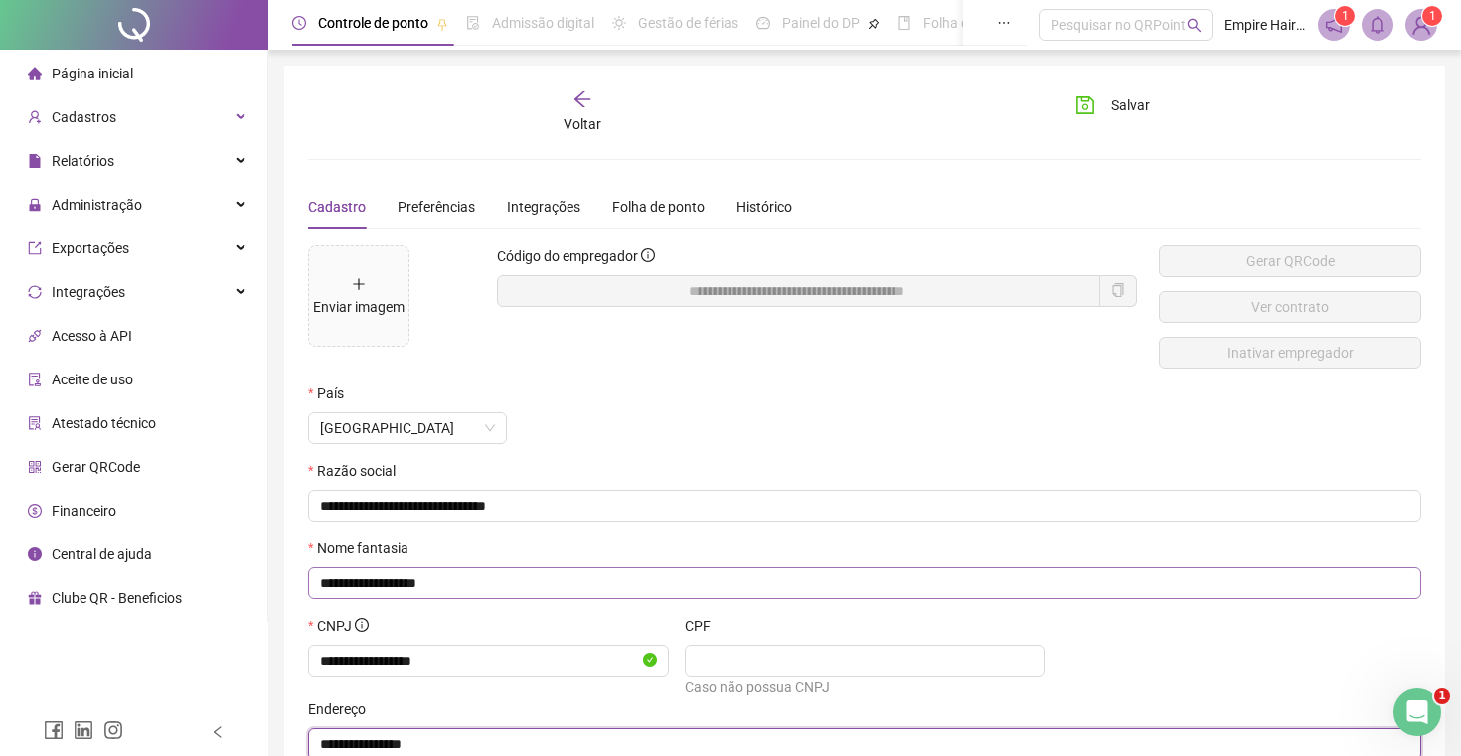
scroll to position [0, 0]
type input "**********"
click at [462, 216] on div "Preferências" at bounding box center [437, 207] width 78 height 22
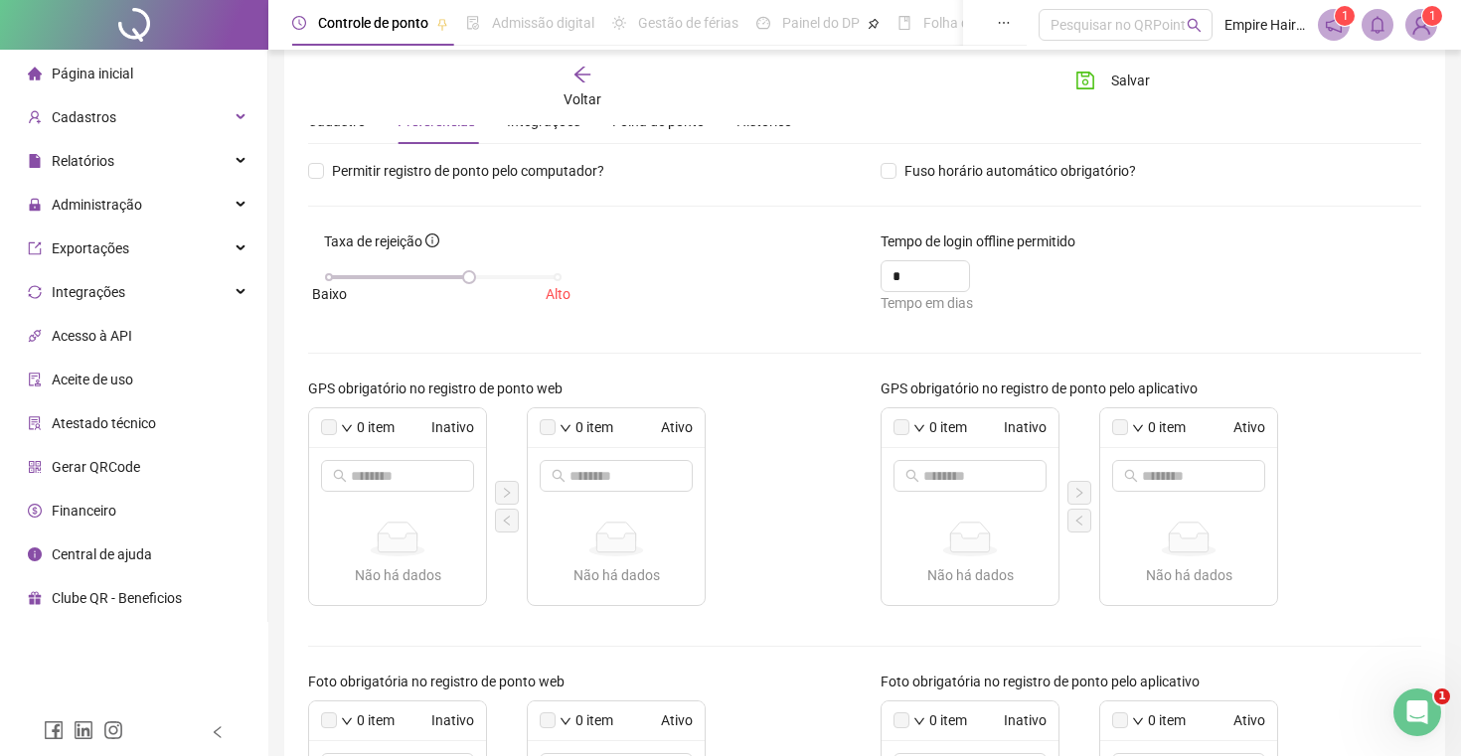
scroll to position [86, 0]
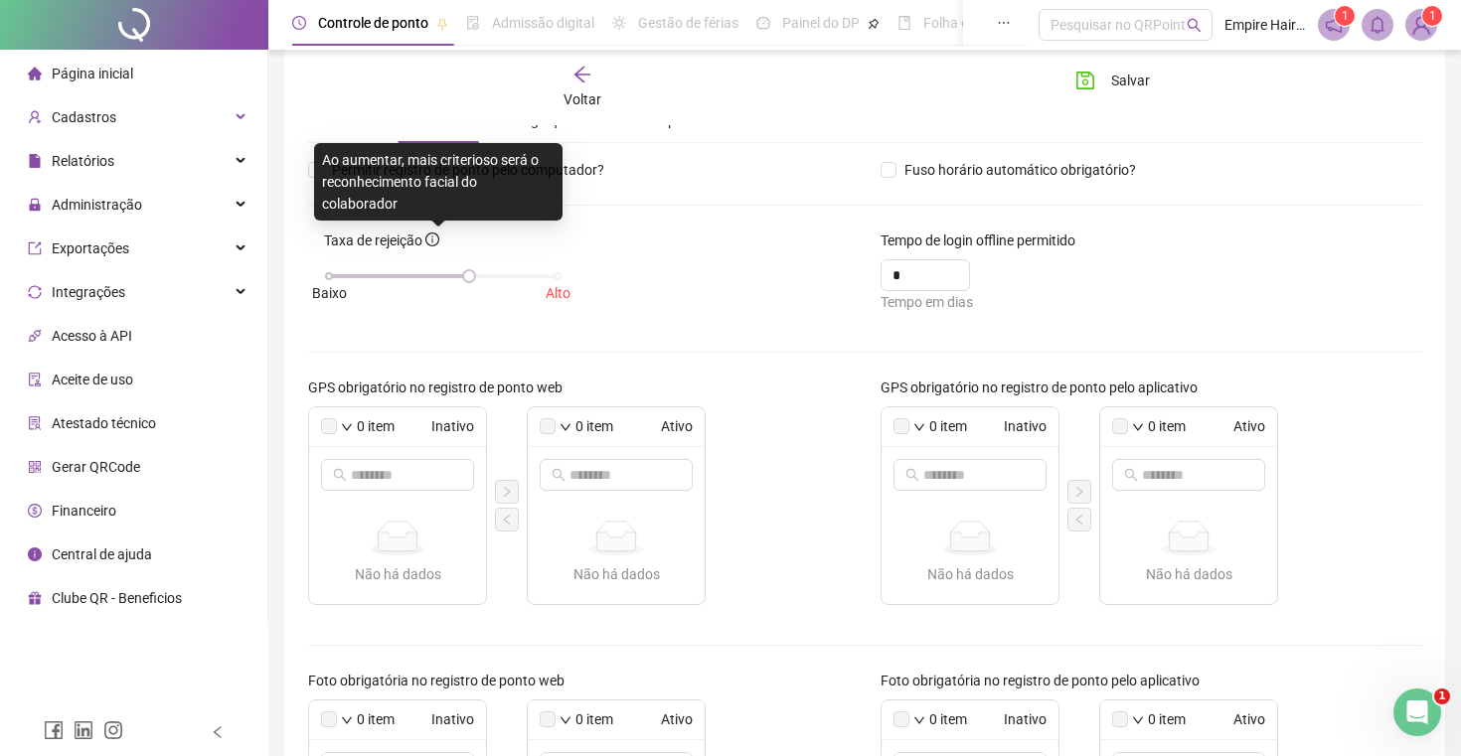
click at [439, 243] on icon "info-circle" at bounding box center [432, 240] width 14 height 14
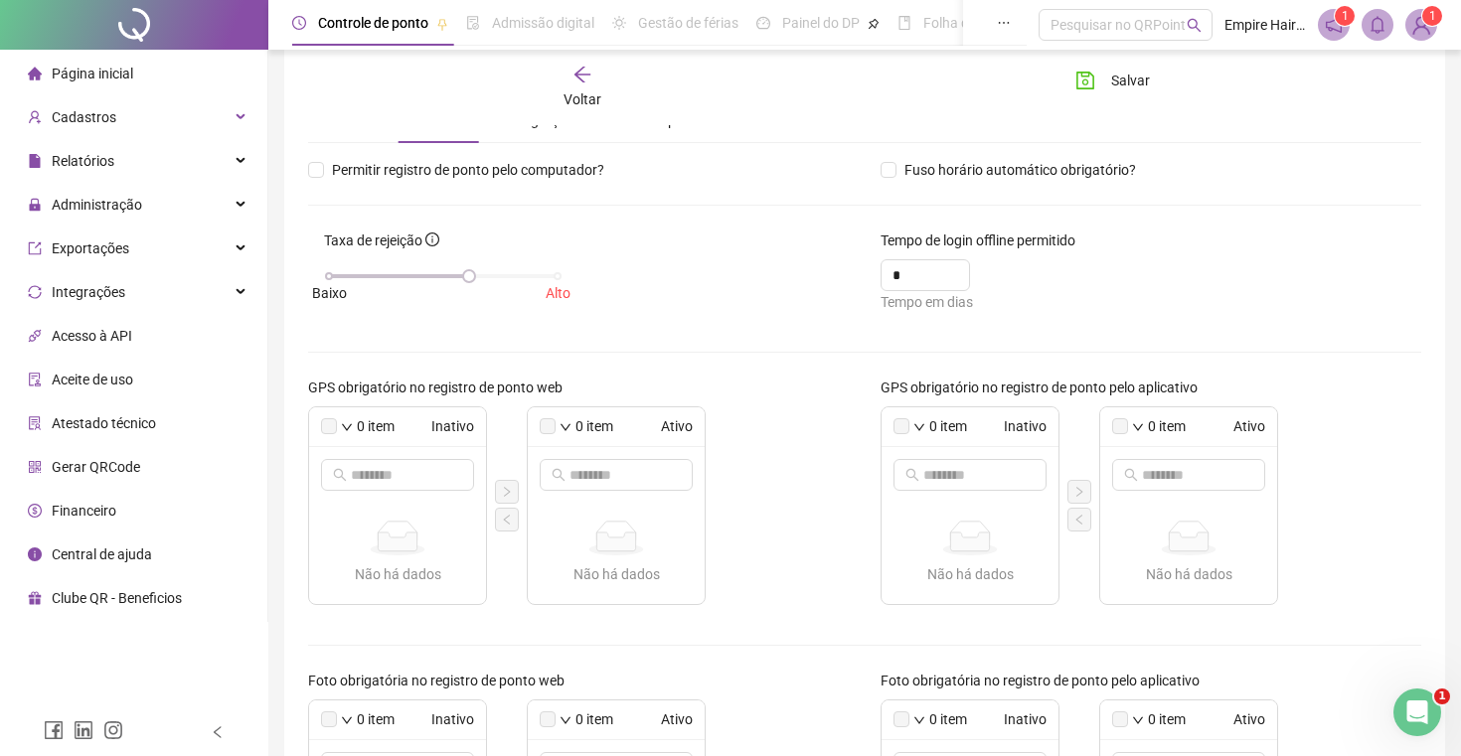
click at [665, 267] on div "Taxa de rejeição [GEOGRAPHIC_DATA]" at bounding box center [578, 279] width 572 height 98
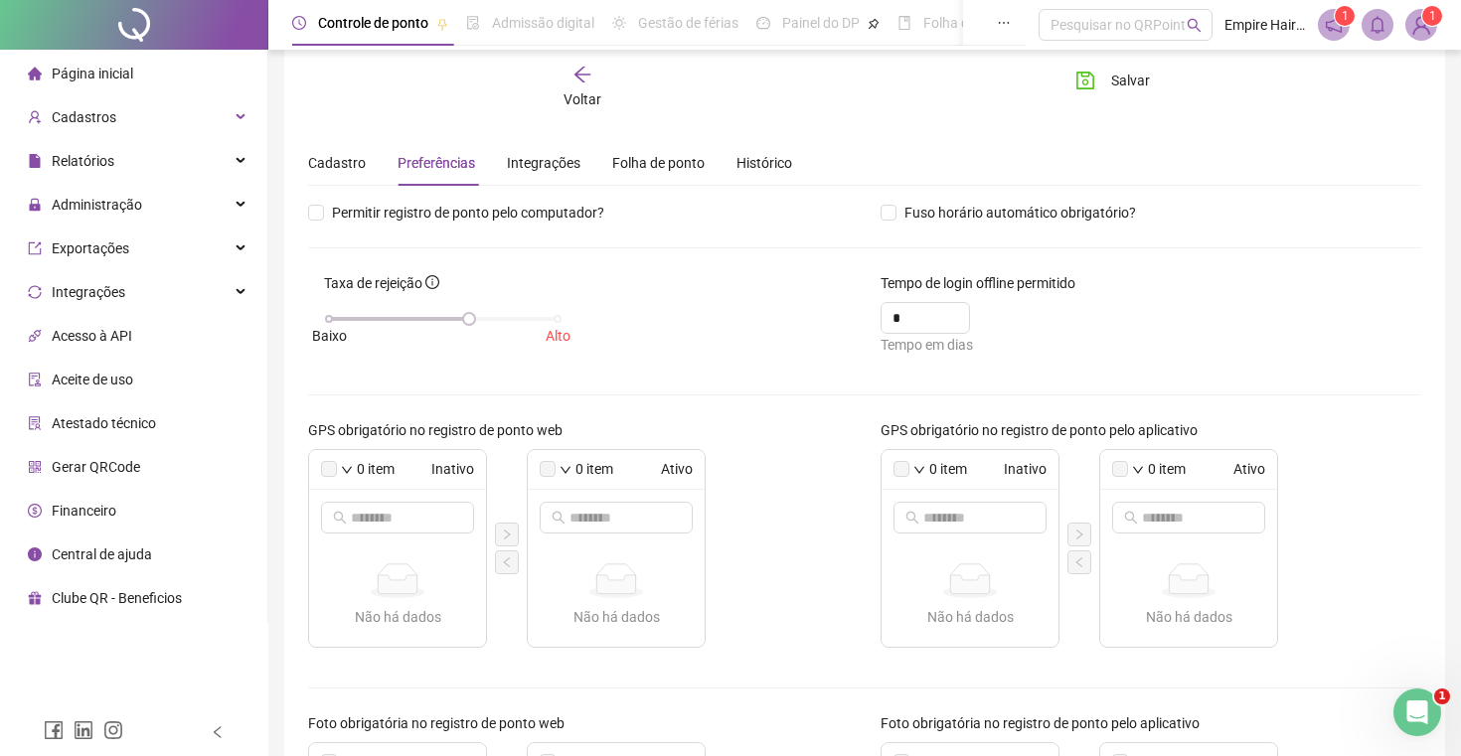
scroll to position [42, 0]
click at [323, 216] on span at bounding box center [316, 215] width 16 height 16
click at [889, 219] on span at bounding box center [889, 215] width 16 height 16
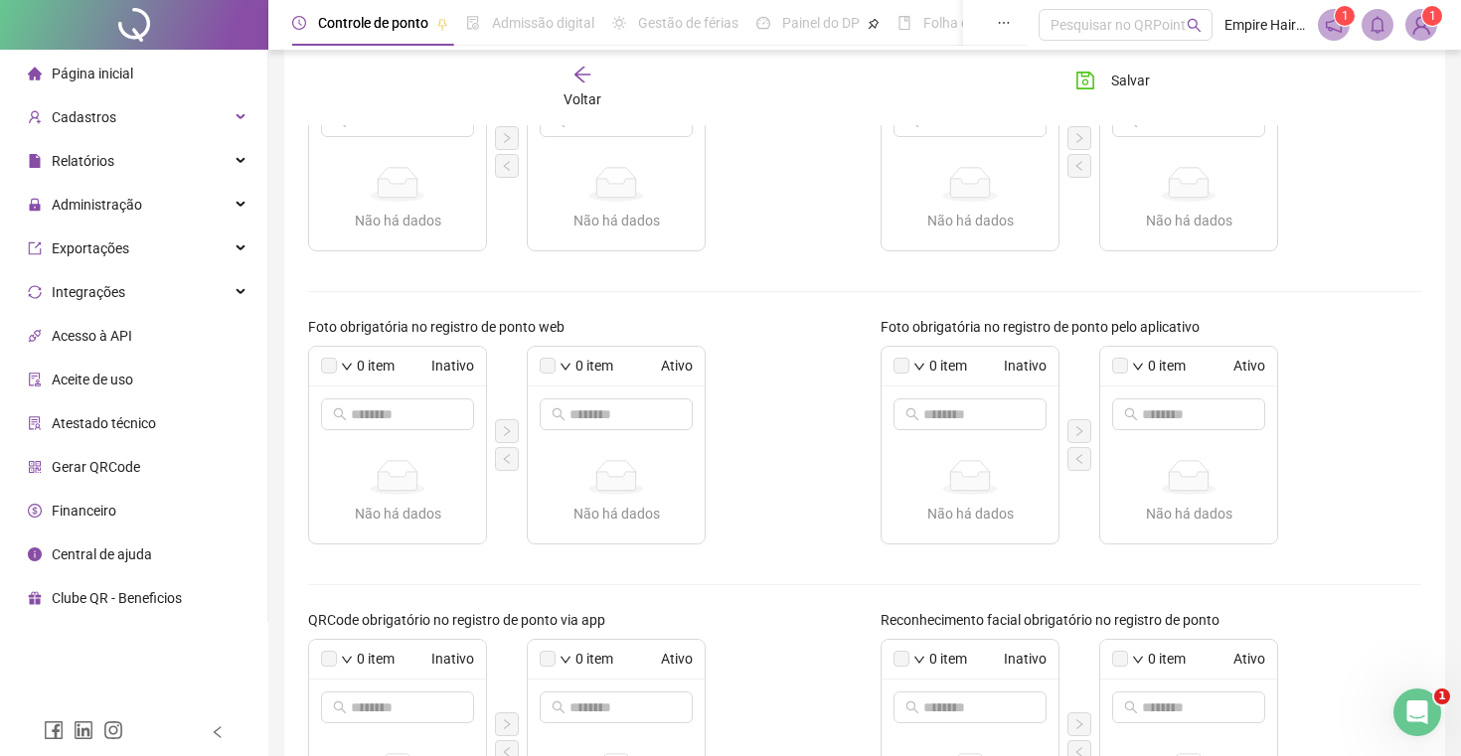
scroll to position [444, 0]
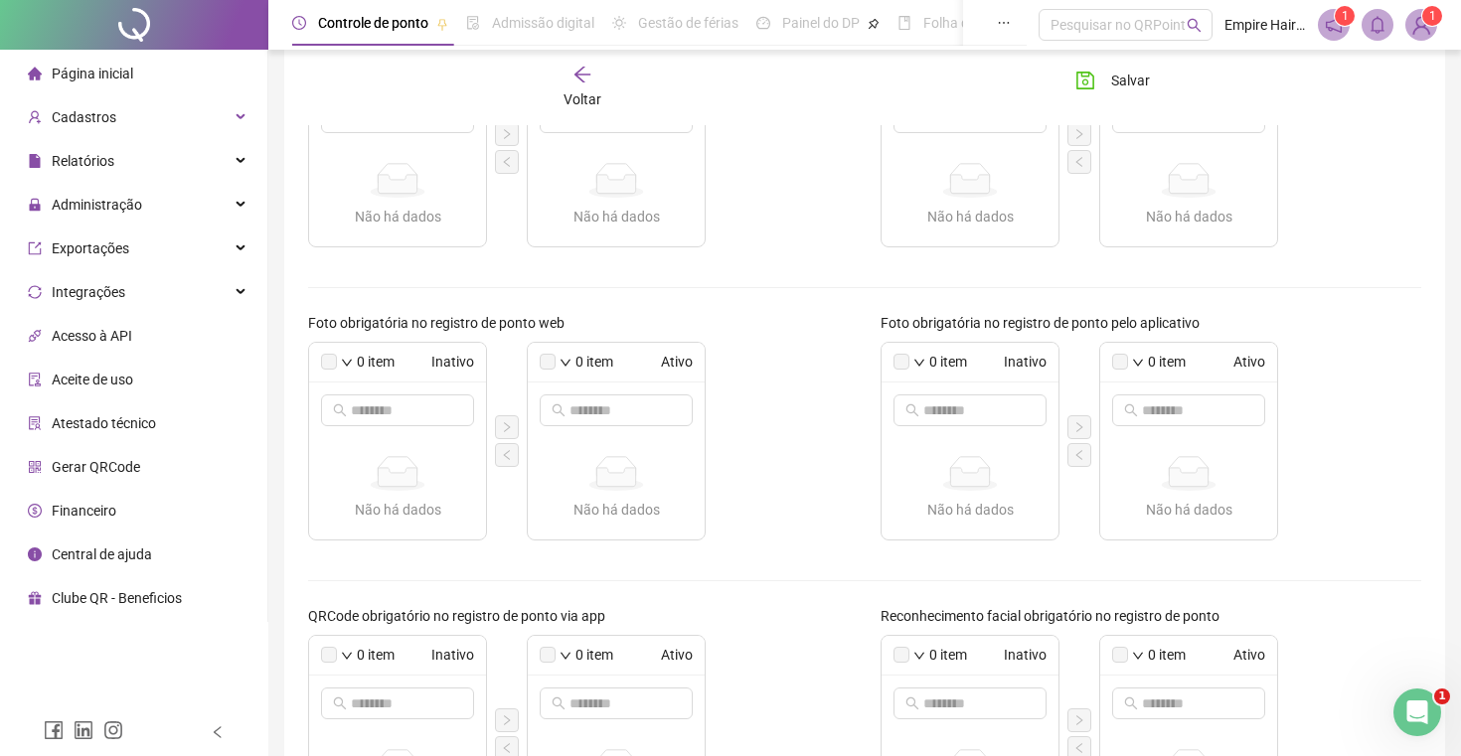
click at [331, 365] on label at bounding box center [329, 362] width 16 height 16
click at [393, 491] on div "Não há dados" at bounding box center [397, 473] width 161 height 35
click at [490, 324] on label "Foto obrigatória no registro de ponto web" at bounding box center [442, 323] width 269 height 22
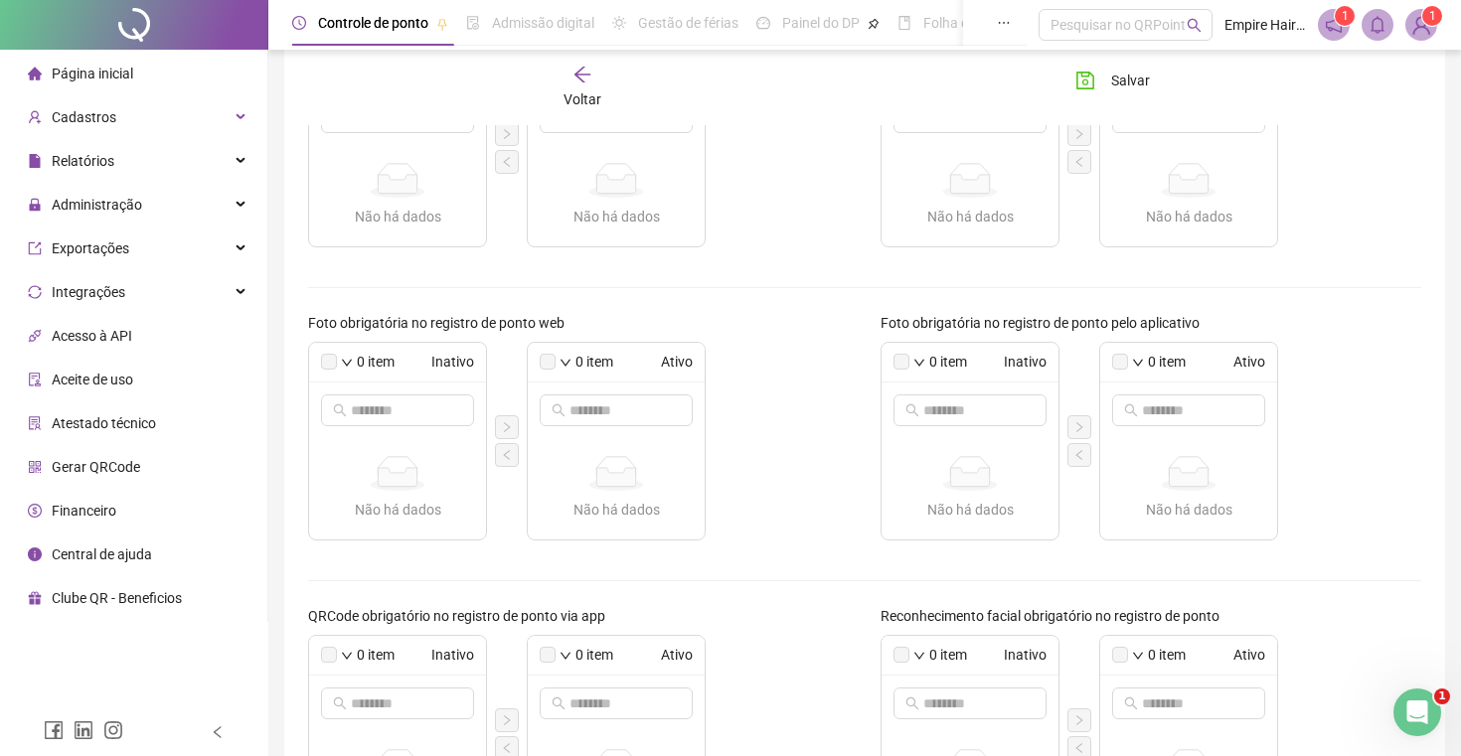
click at [769, 403] on div "0 item Inativo Não há dados Não há dados 0 item Ativo Não há dados Não há dados" at bounding box center [578, 441] width 541 height 199
click at [561, 365] on icon "down" at bounding box center [566, 363] width 12 height 12
click at [441, 366] on span "Inativo" at bounding box center [437, 362] width 76 height 22
click at [353, 366] on div "0 item Inativo" at bounding box center [397, 363] width 177 height 40
click at [348, 362] on icon "down" at bounding box center [347, 363] width 12 height 12
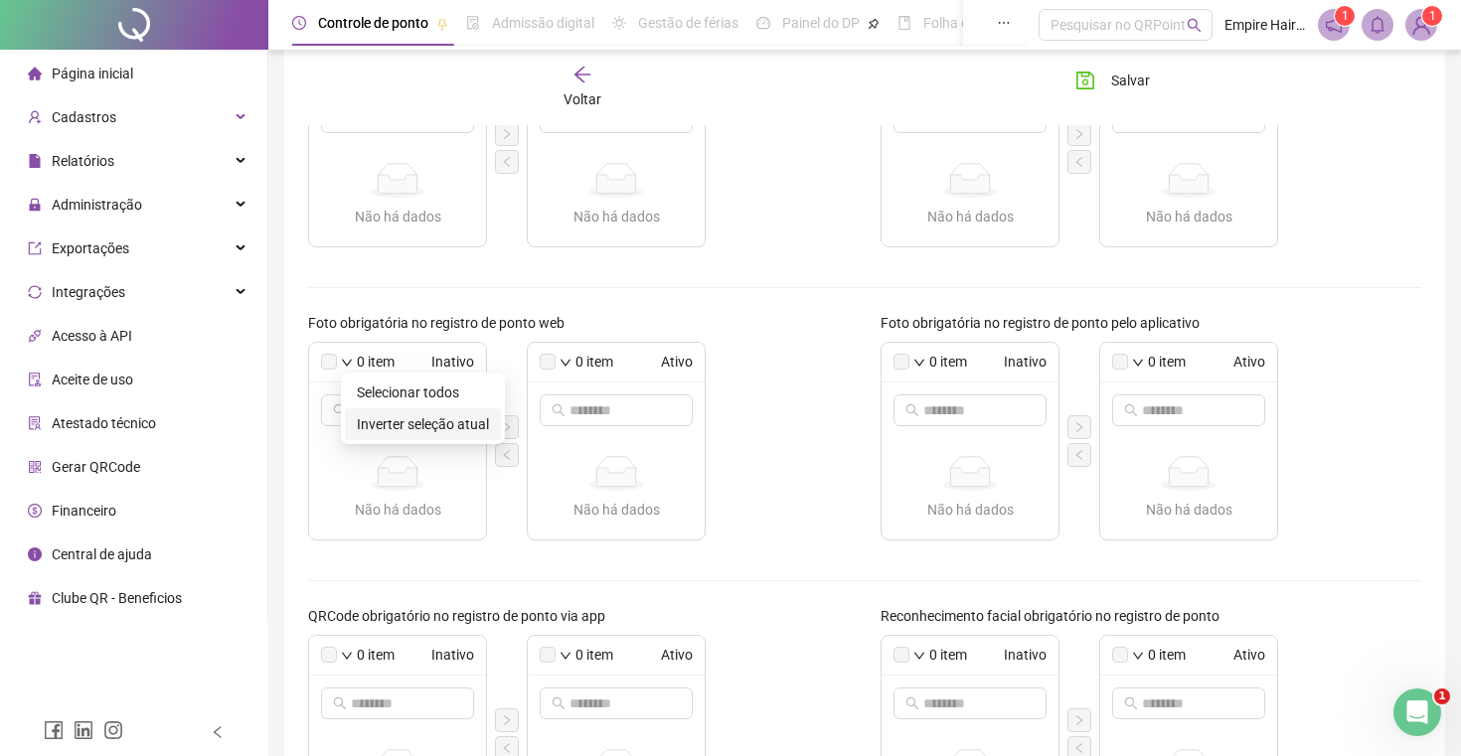
click at [388, 423] on span "Inverter seleção atual" at bounding box center [423, 424] width 132 height 22
click at [347, 359] on icon "down" at bounding box center [347, 363] width 12 height 12
click at [377, 398] on span "Selecionar todos" at bounding box center [423, 393] width 132 height 22
click at [347, 362] on icon "down" at bounding box center [347, 363] width 12 height 12
click at [375, 471] on icon "Não há dados" at bounding box center [398, 473] width 64 height 35
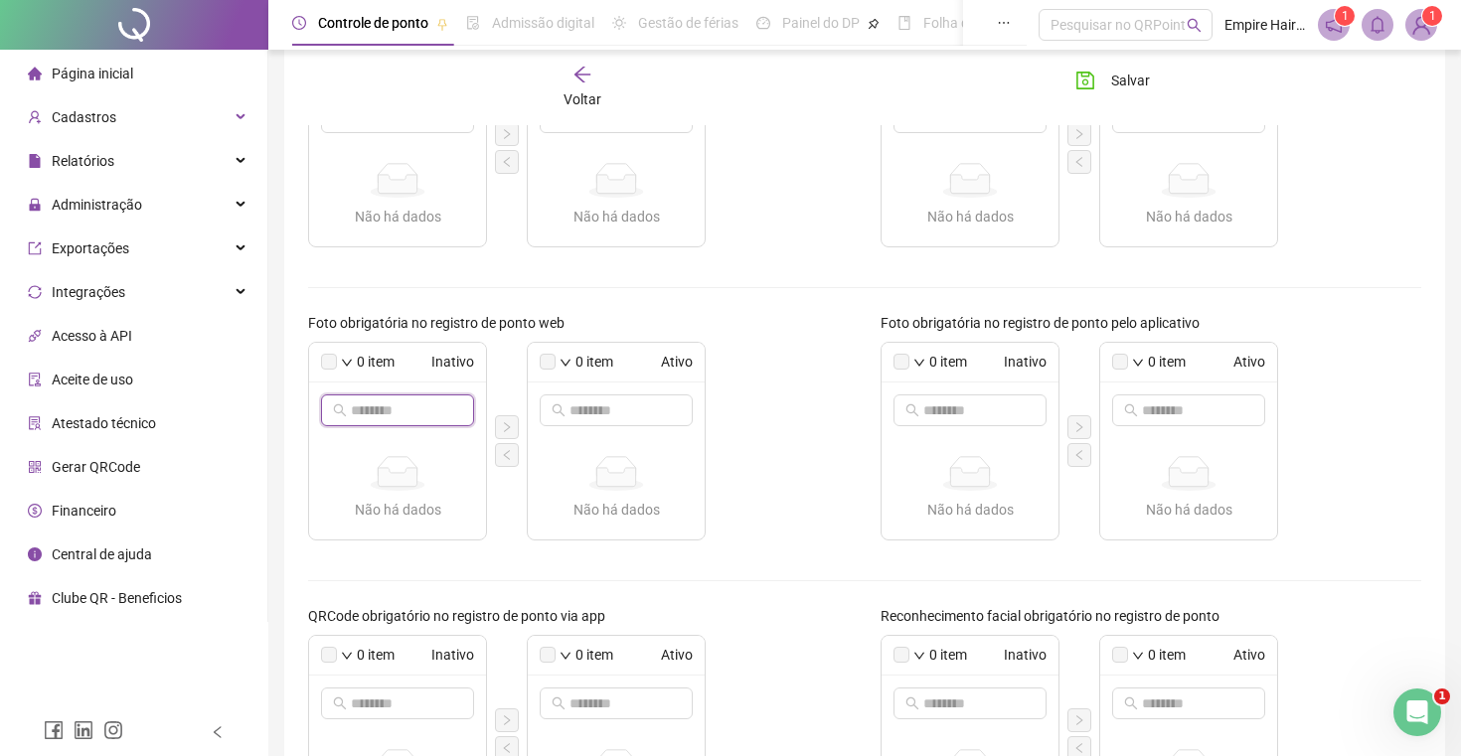
click at [374, 417] on input "text" at bounding box center [398, 411] width 95 height 22
click at [813, 470] on div "0 item Inativo Não há dados Não há dados 0 item Ativo Não há dados Não há dados" at bounding box center [578, 441] width 541 height 199
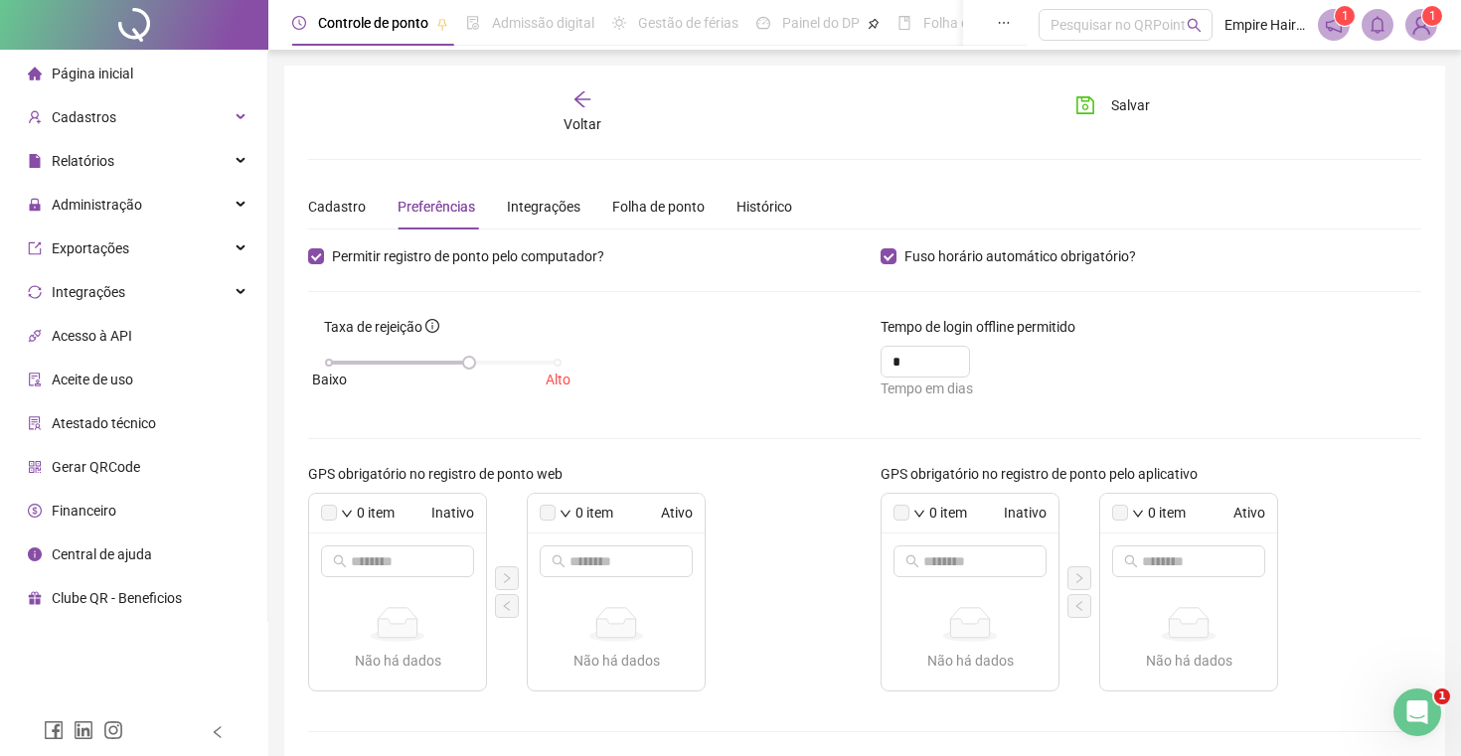
scroll to position [0, 0]
click at [554, 205] on div "Integrações" at bounding box center [544, 207] width 74 height 22
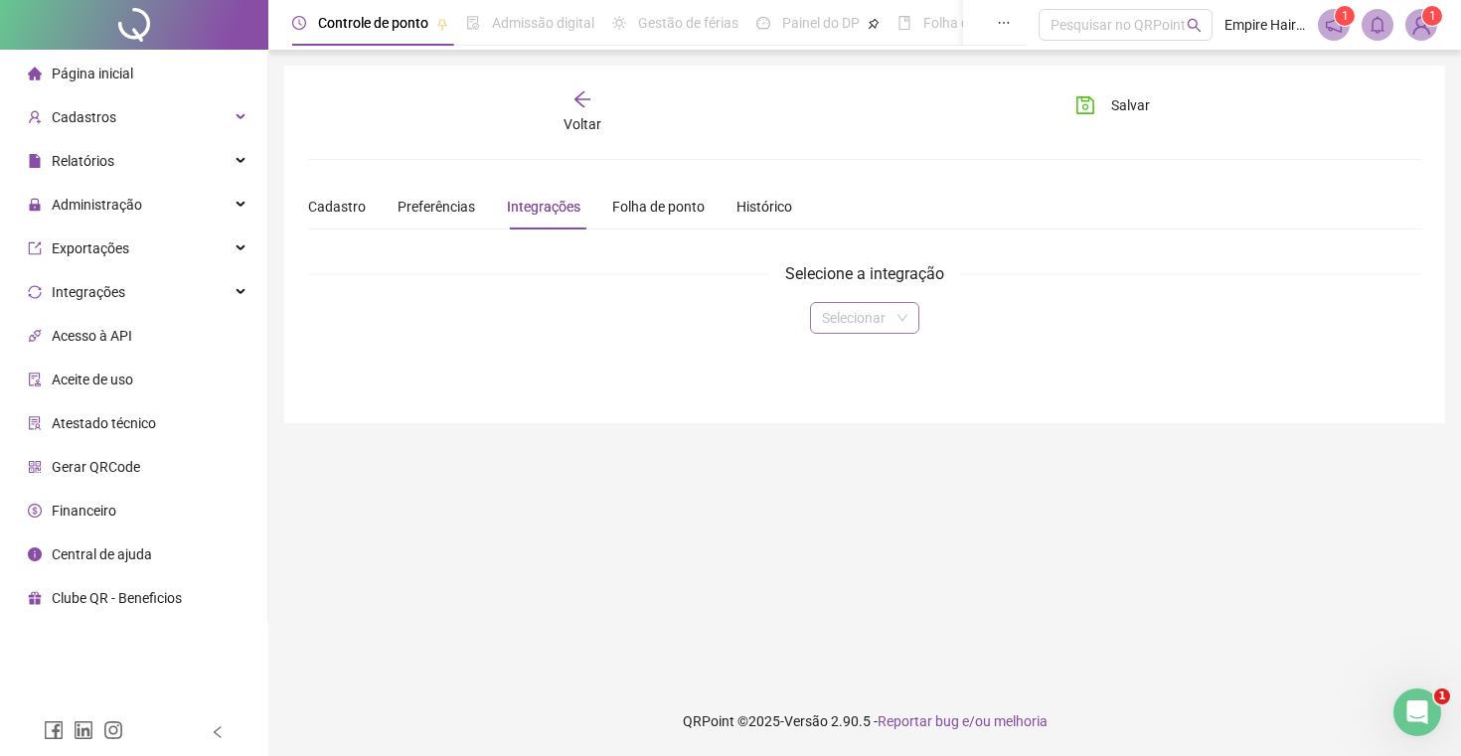
click at [900, 321] on span at bounding box center [864, 318] width 85 height 30
click at [684, 210] on div "Folha de ponto" at bounding box center [658, 207] width 92 height 22
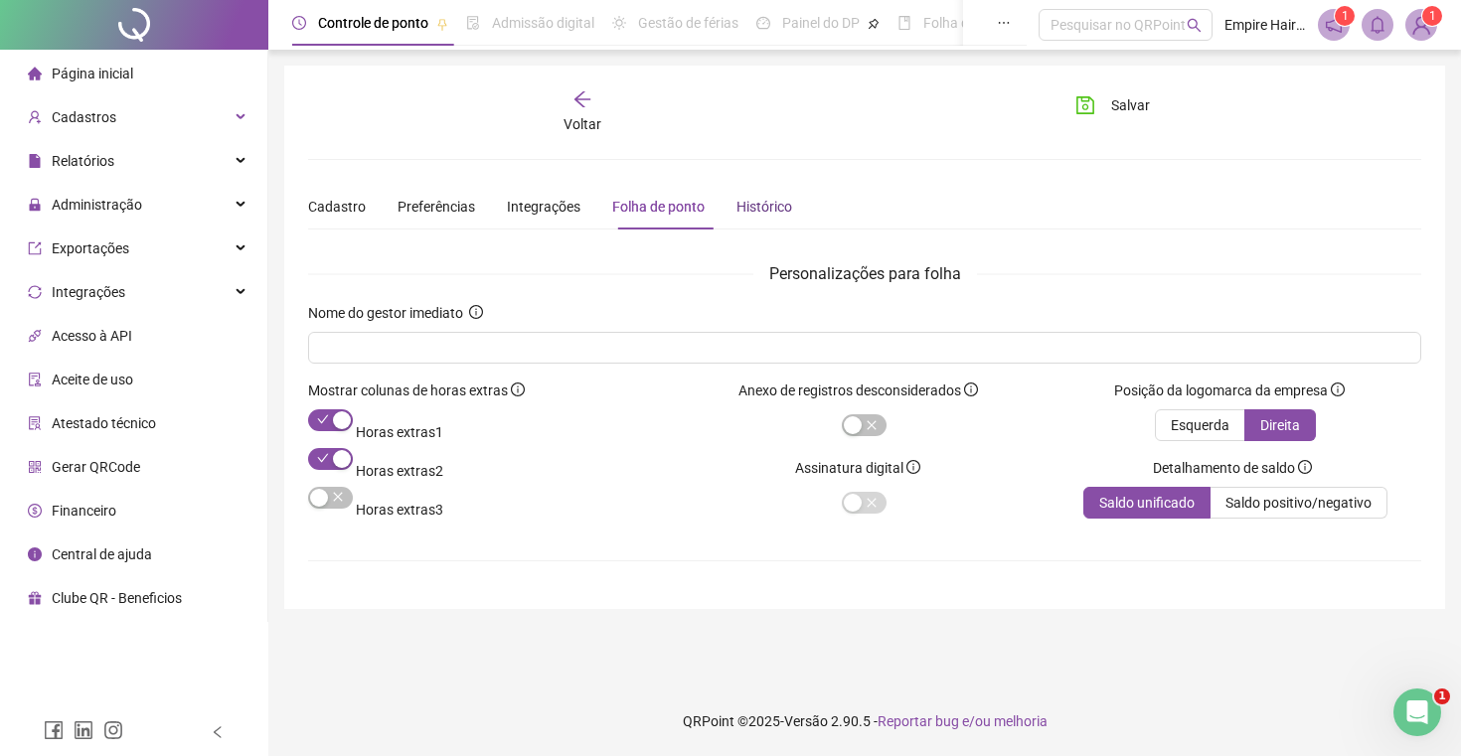
click at [766, 217] on div "Histórico" at bounding box center [764, 207] width 56 height 22
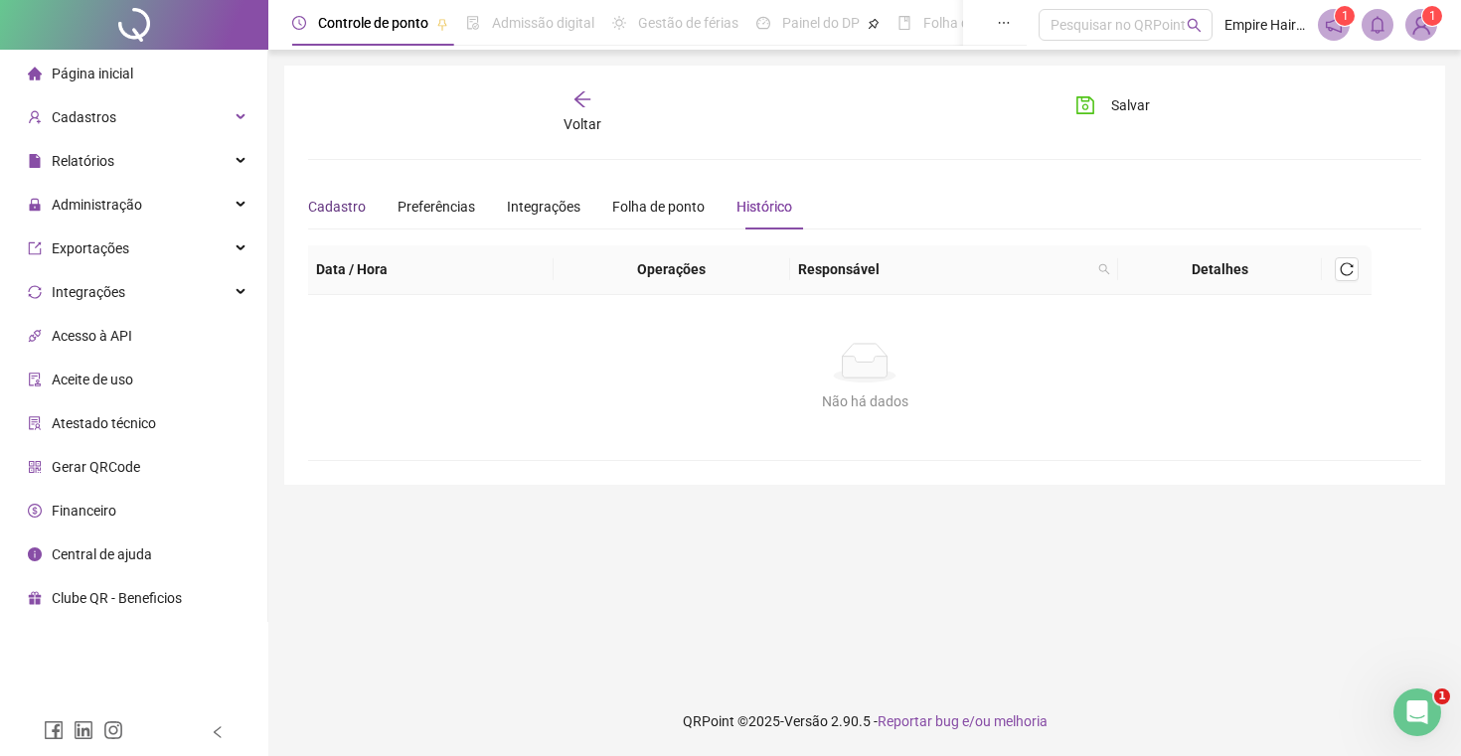
click at [338, 207] on div "Cadastro" at bounding box center [337, 207] width 58 height 22
